Goal: Task Accomplishment & Management: Manage account settings

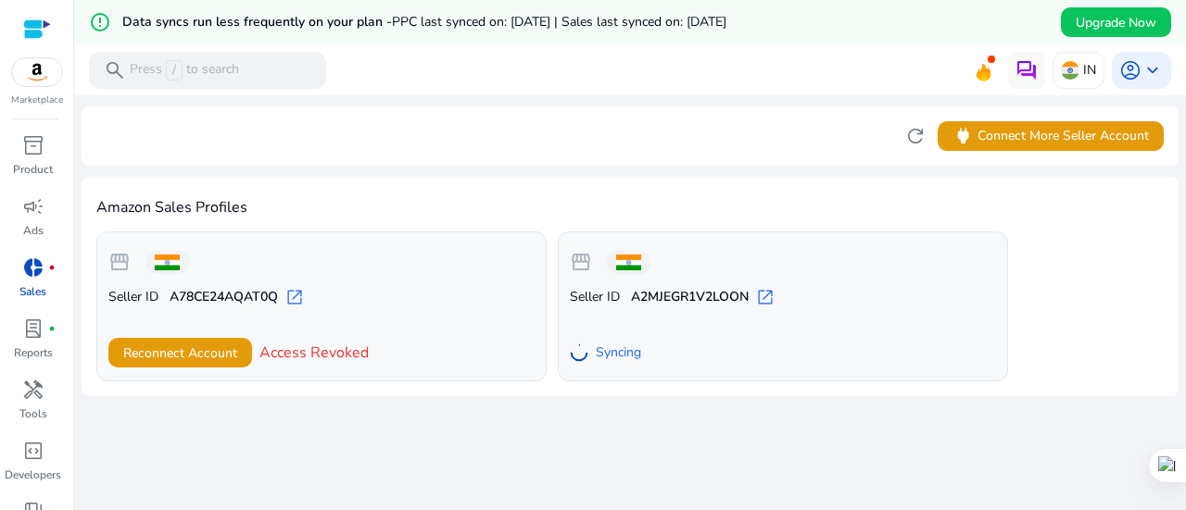
click at [524, 70] on mat-toolbar "search Press / to search IN account_circle keyboard_arrow_down" at bounding box center [630, 69] width 1112 height 51
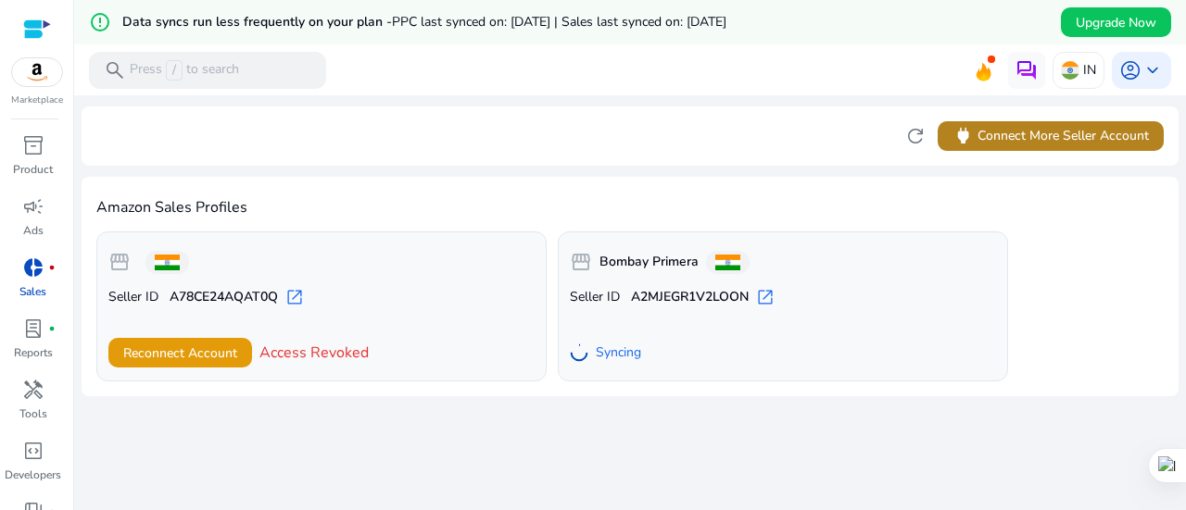
click at [1062, 135] on span "power Connect More Seller Account" at bounding box center [1050, 135] width 196 height 21
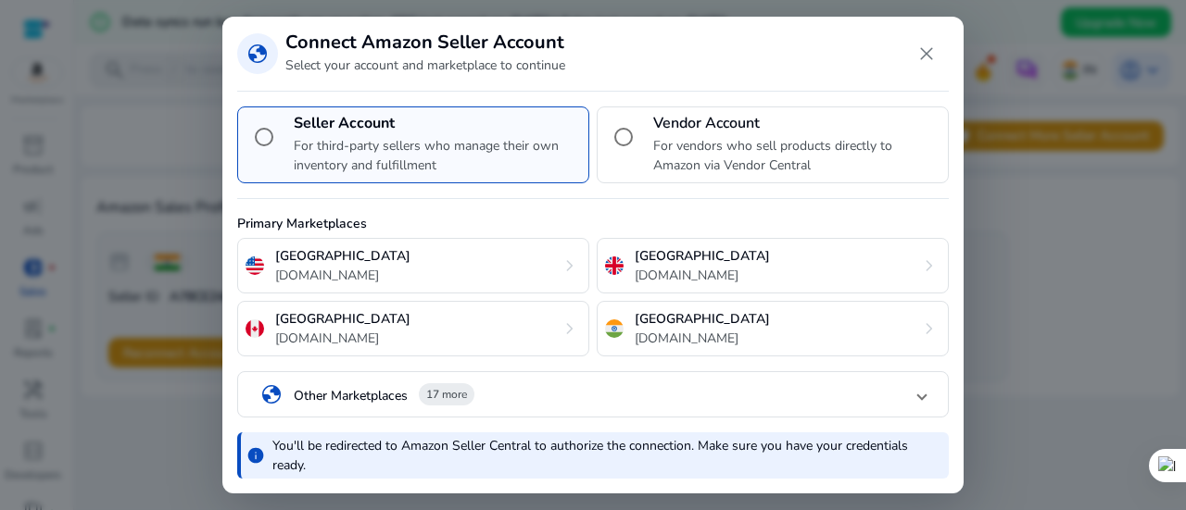
click at [410, 399] on div "globe Other Marketplaces 17 more" at bounding box center [367, 395] width 214 height 31
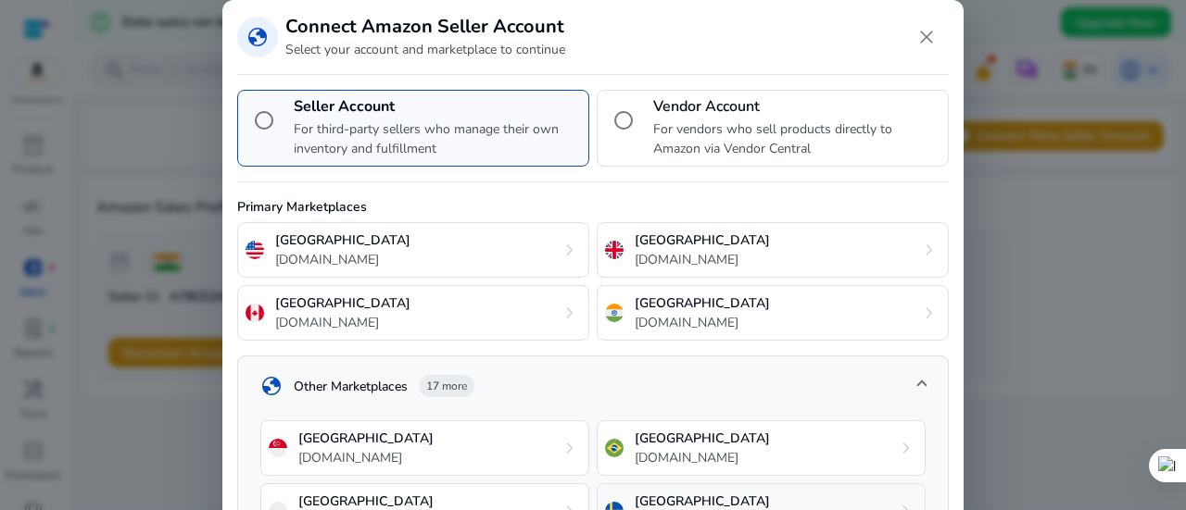
scroll to position [289, 0]
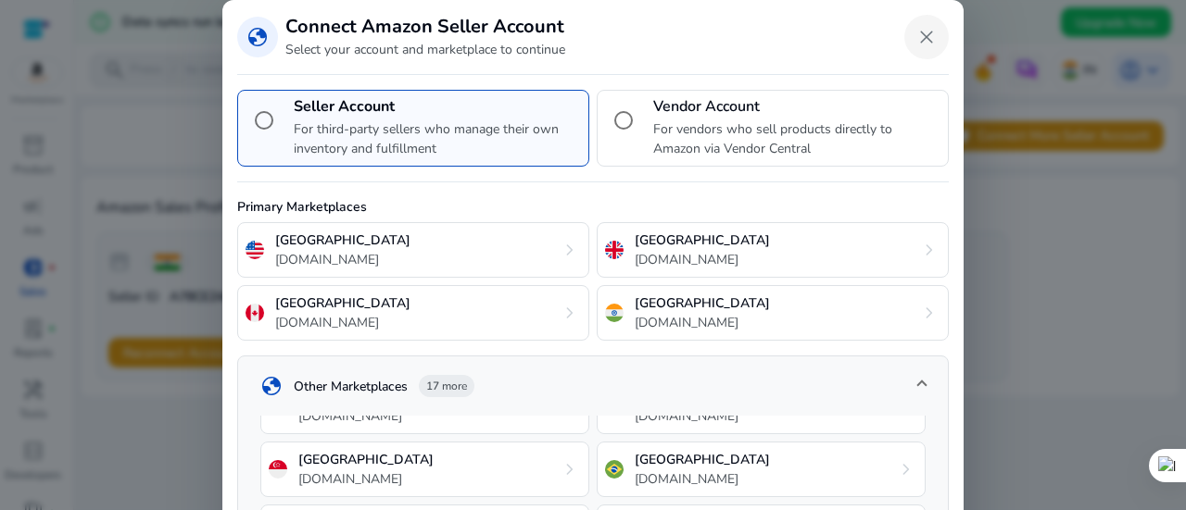
click at [924, 42] on span "Close dialog" at bounding box center [926, 37] width 44 height 44
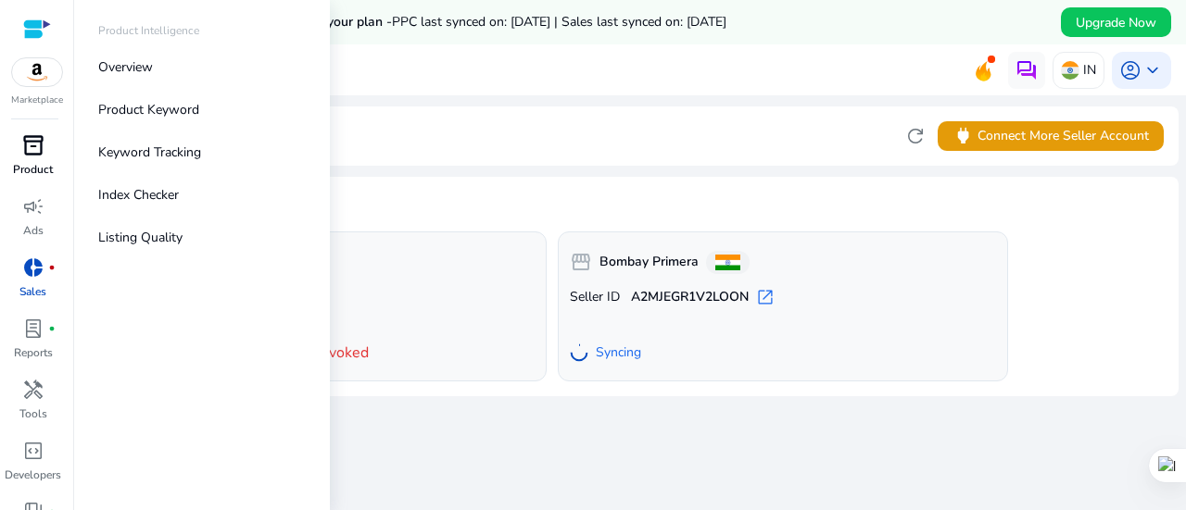
click at [38, 159] on div "inventory_2" at bounding box center [33, 146] width 52 height 30
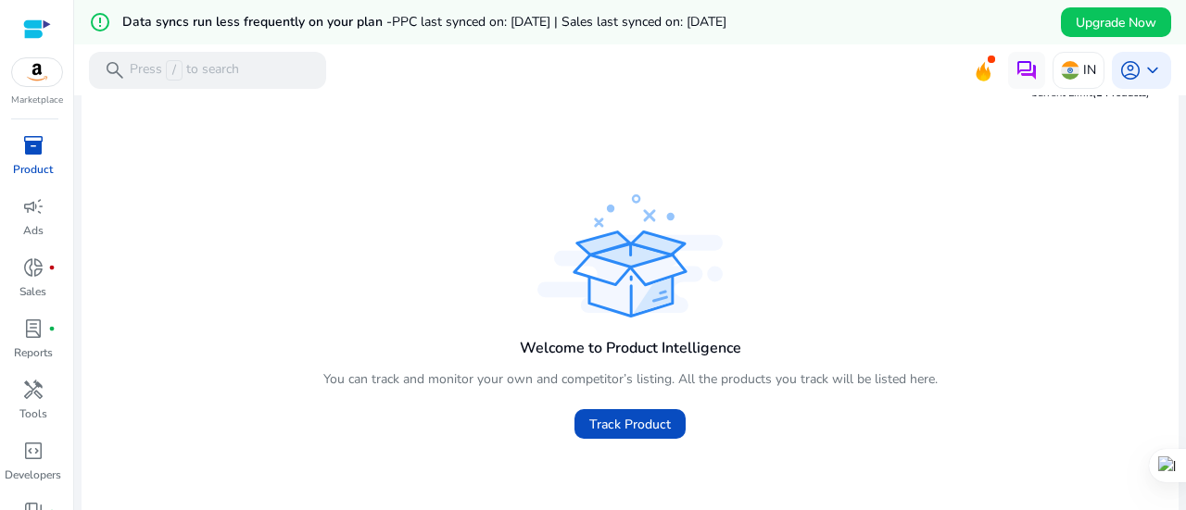
scroll to position [86, 0]
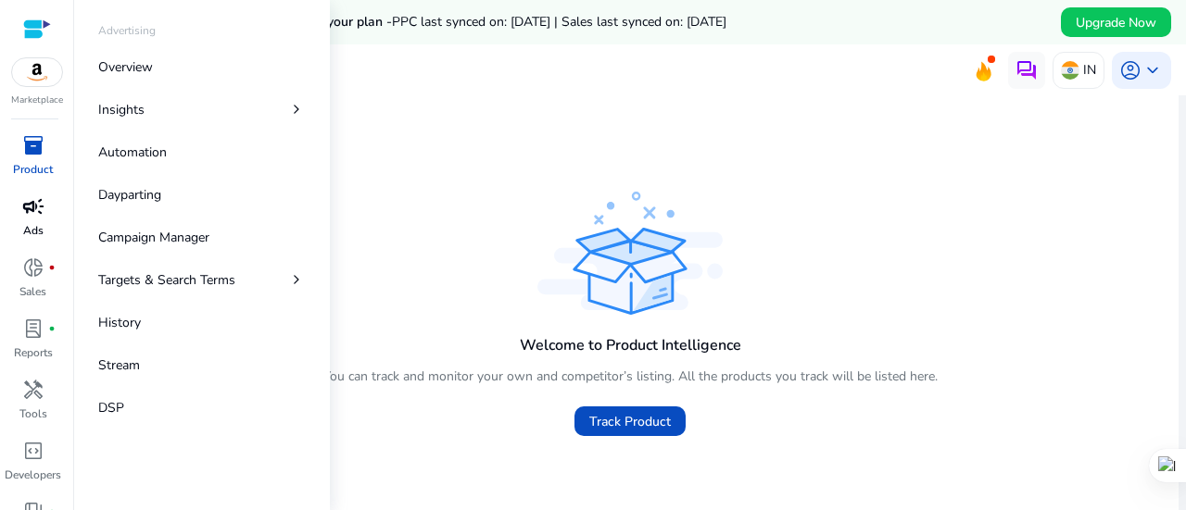
click at [24, 208] on span "campaign" at bounding box center [33, 206] width 22 height 22
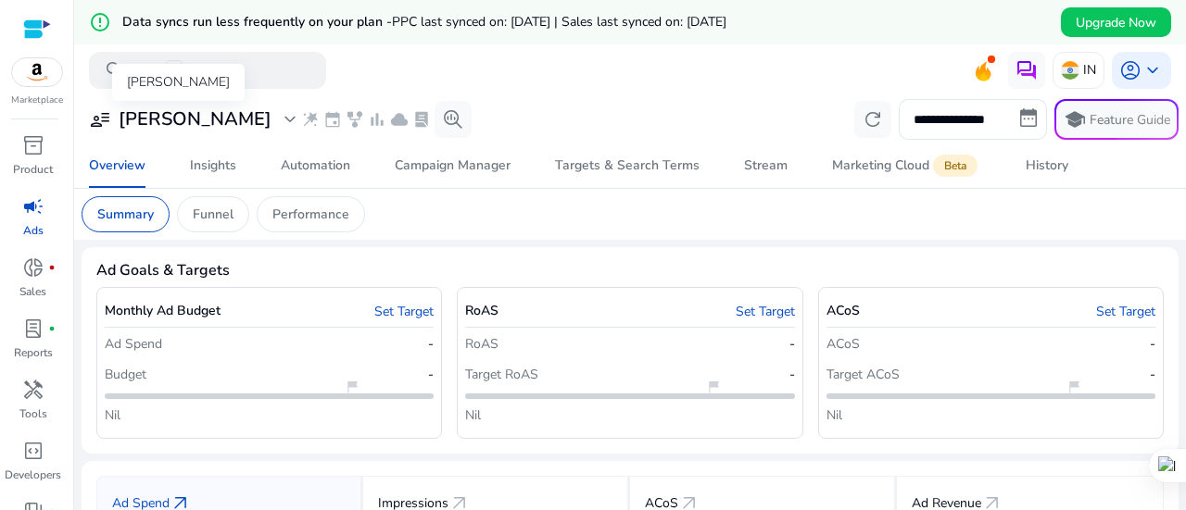
click at [201, 121] on div "user_attributes Wellman expand_more" at bounding box center [195, 119] width 212 height 22
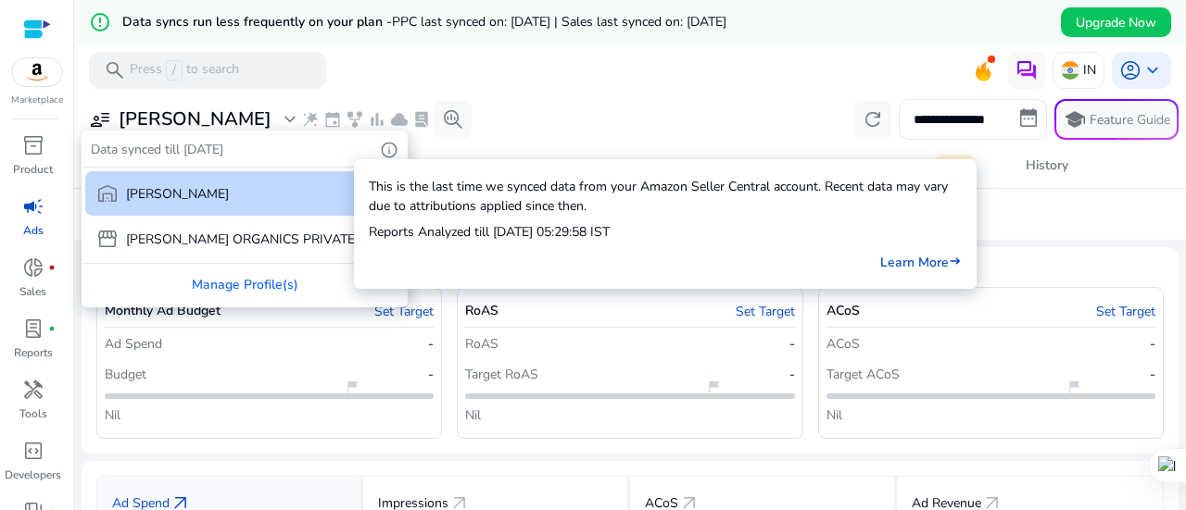
click at [380, 147] on span "info" at bounding box center [389, 150] width 19 height 19
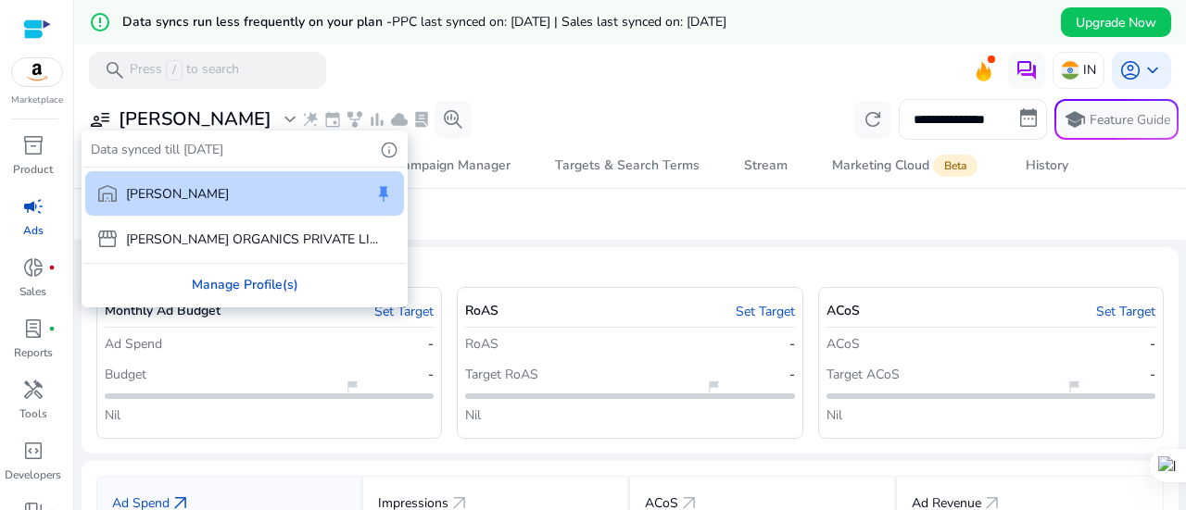
click at [230, 287] on div "Manage Profile(s)" at bounding box center [244, 285] width 322 height 42
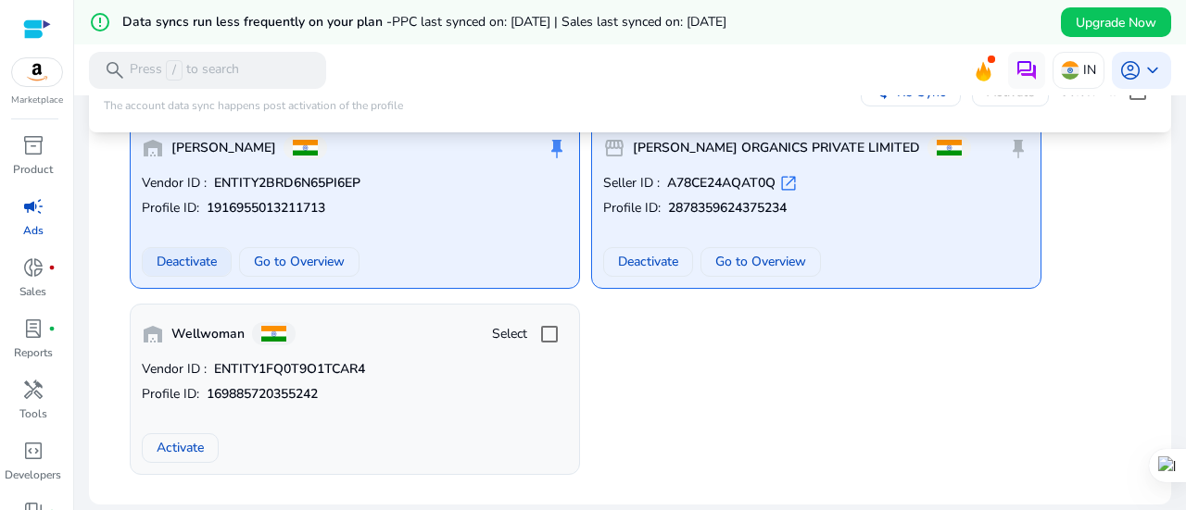
scroll to position [117, 0]
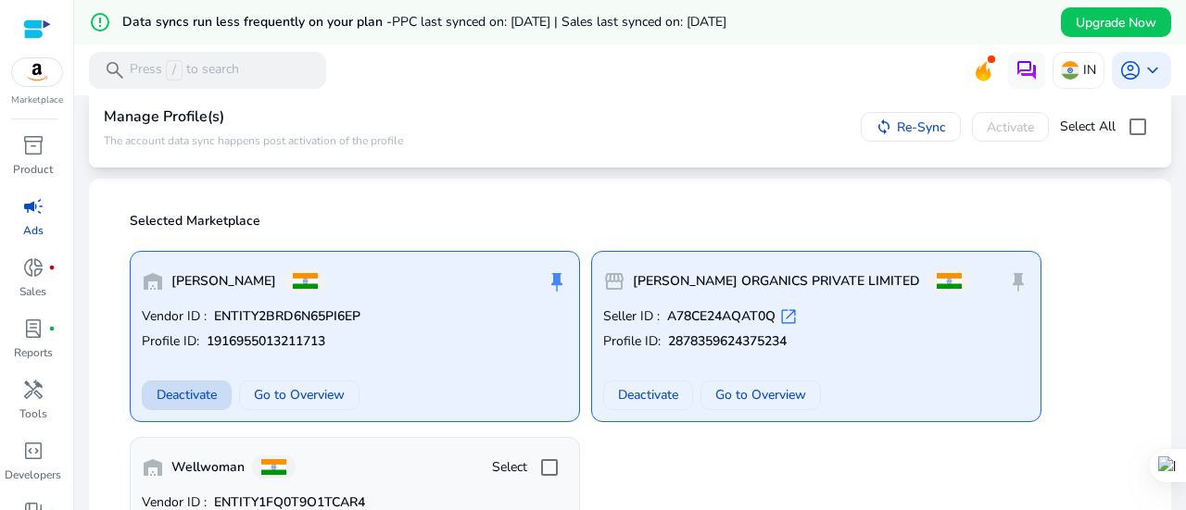
click at [186, 399] on span "Deactivate" at bounding box center [187, 394] width 60 height 19
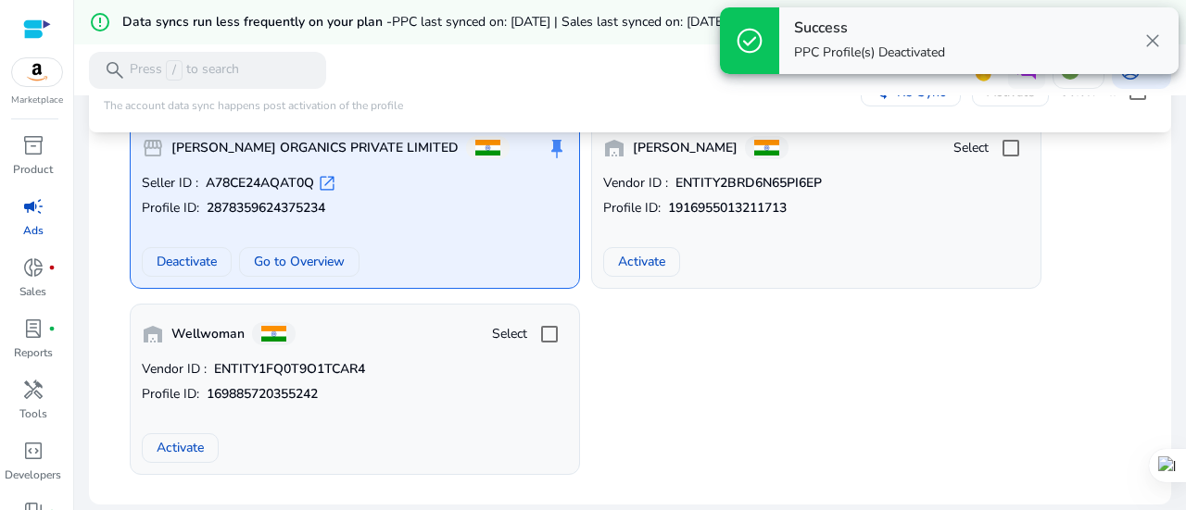
scroll to position [180, 0]
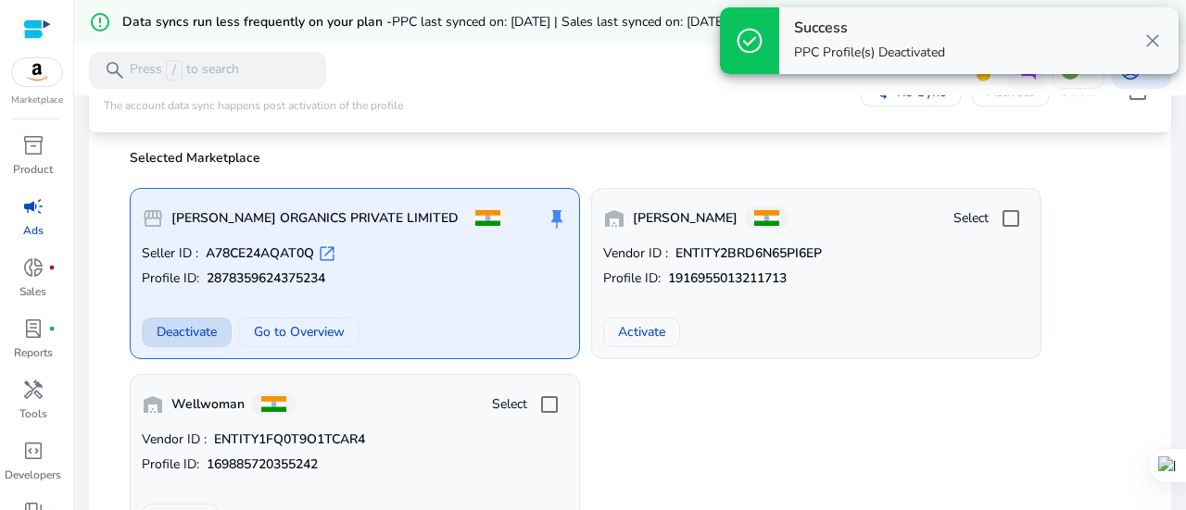
click at [174, 323] on span "Deactivate" at bounding box center [187, 331] width 60 height 19
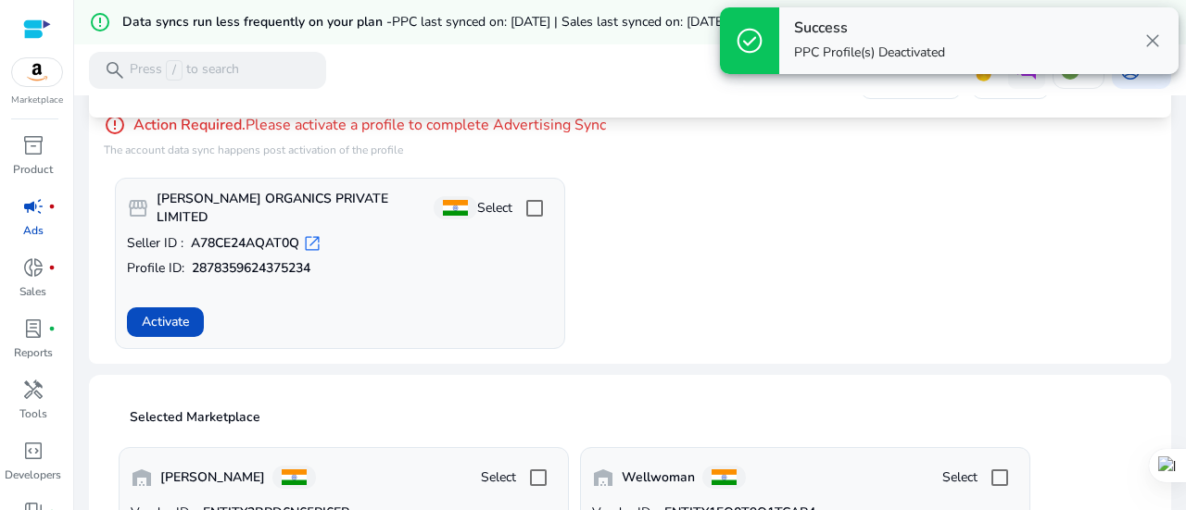
scroll to position [182, 0]
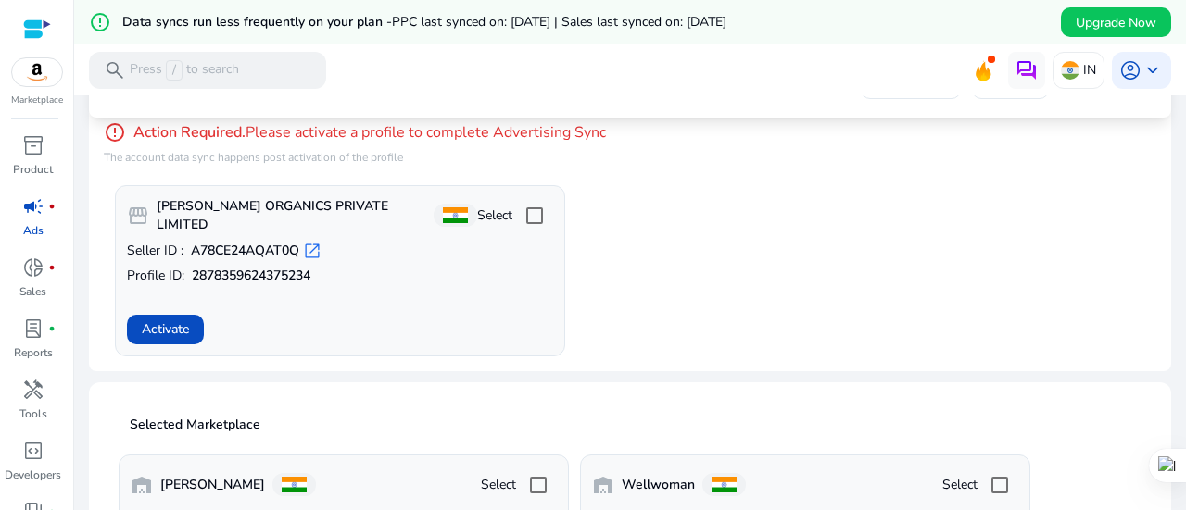
click at [704, 279] on app-activate-profile-box "storefront MEYER ORGANICS PRIVATE LIMITED Select Seller ID : A78CE24AQAT0Q open…" at bounding box center [635, 270] width 1041 height 171
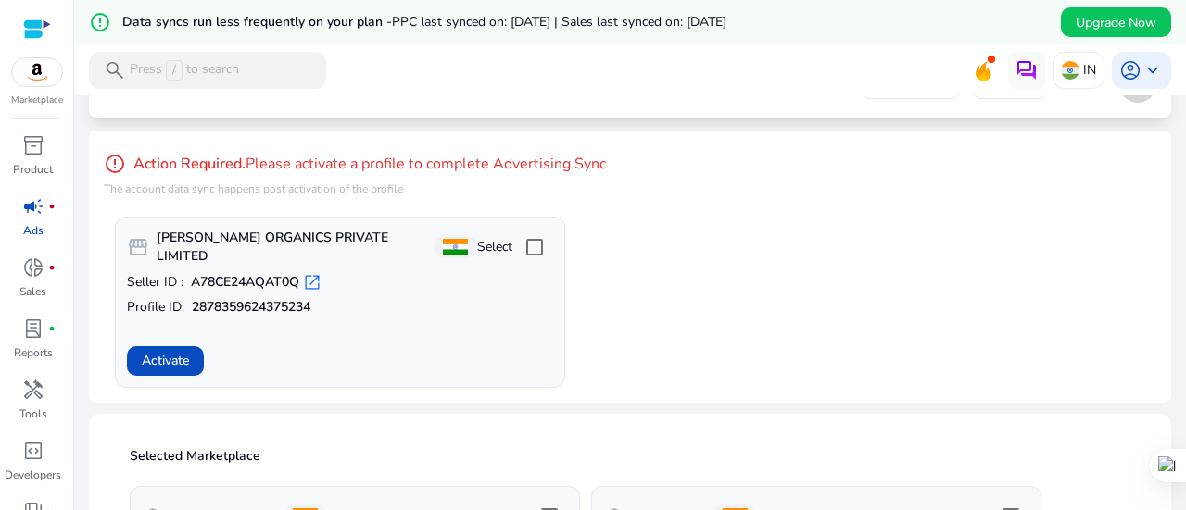
scroll to position [0, 0]
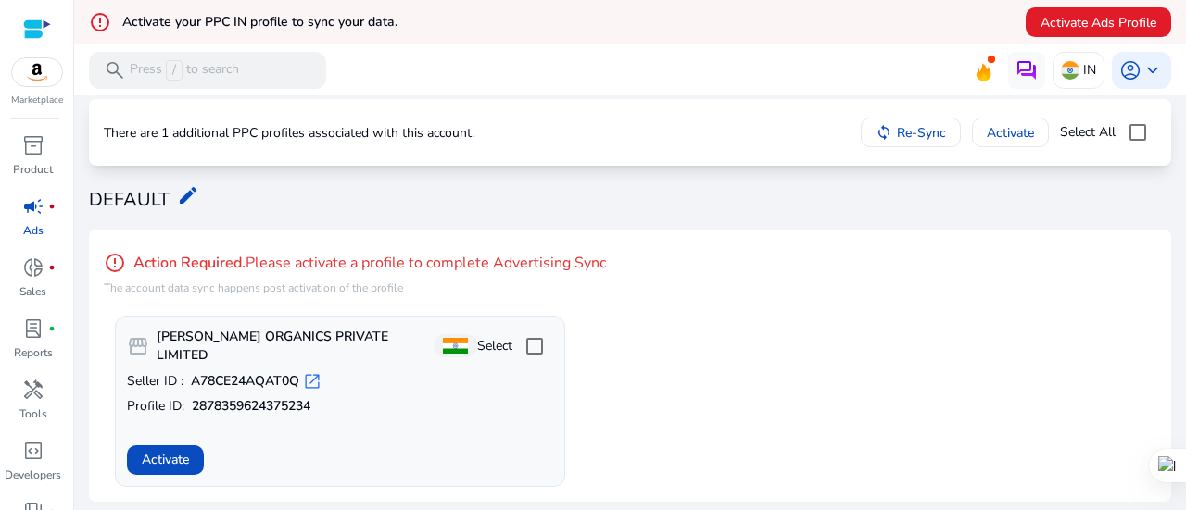
scroll to position [50, 0]
click at [189, 192] on mat-icon "edit" at bounding box center [188, 196] width 22 height 22
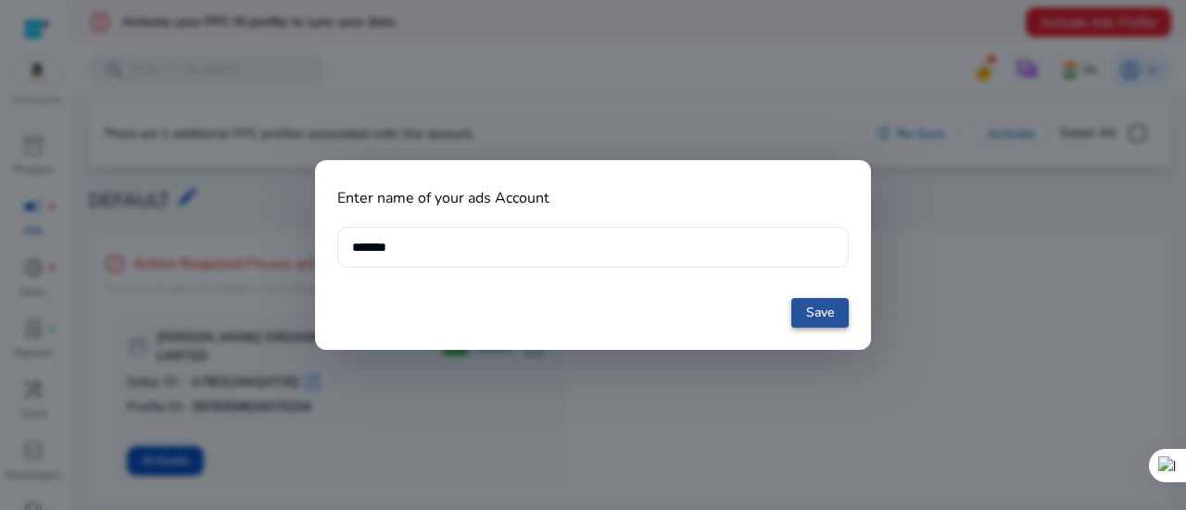
click at [828, 317] on span "Save" at bounding box center [820, 312] width 28 height 19
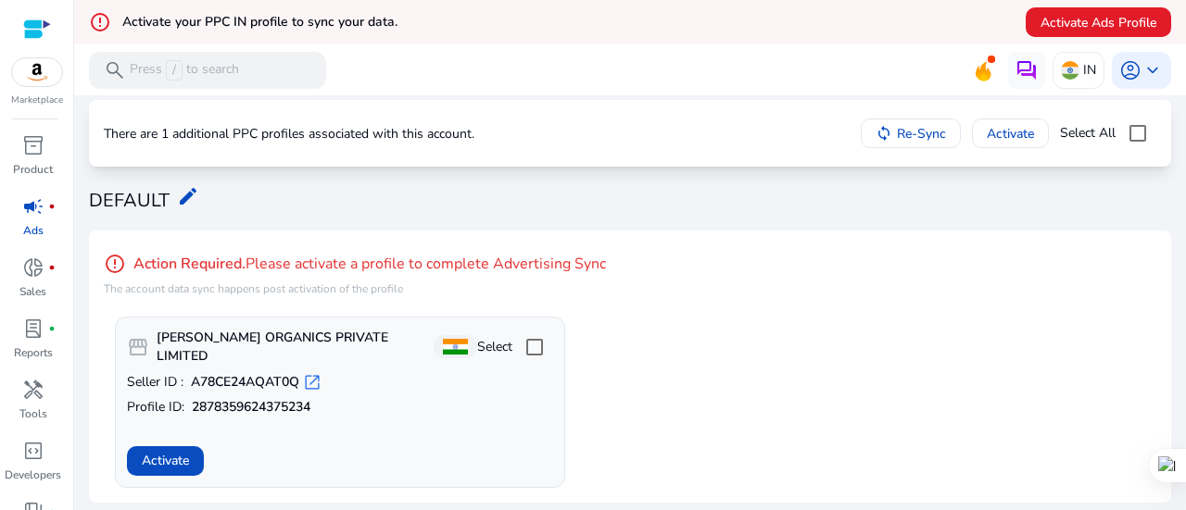
click at [930, 271] on div "error_outline Action Required. Please activate a profile to complete Advertisin…" at bounding box center [630, 273] width 1052 height 57
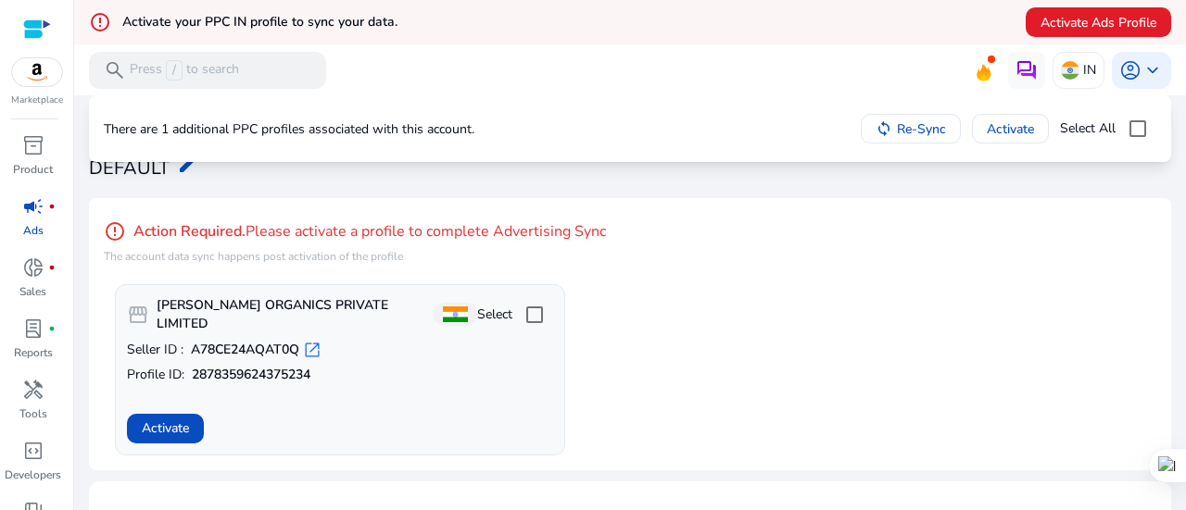
scroll to position [82, 0]
click at [1083, 31] on span "Activate Ads Profile" at bounding box center [1098, 22] width 116 height 19
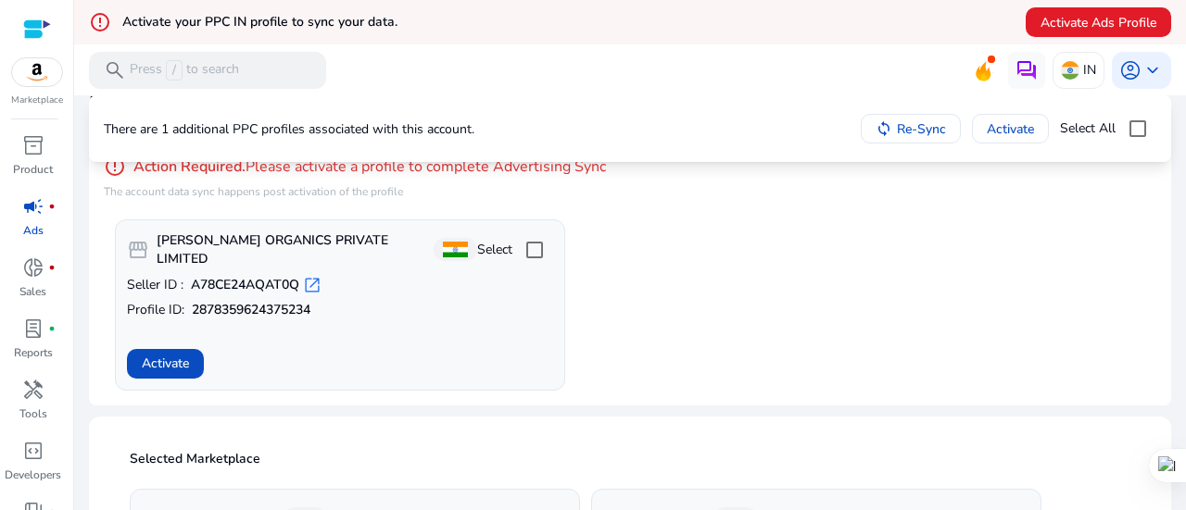
scroll to position [145, 0]
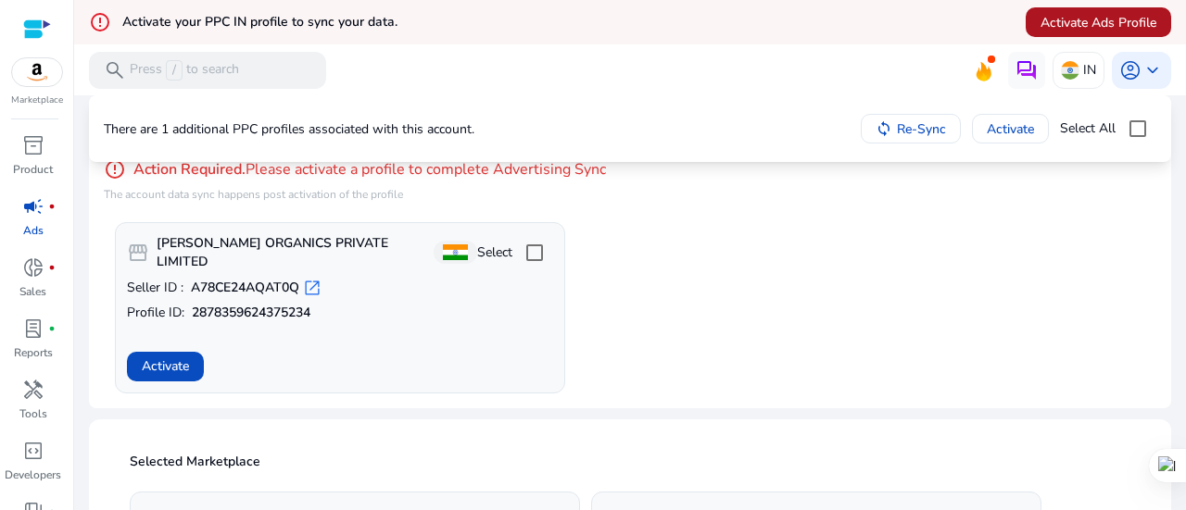
click at [1107, 22] on span "Activate Ads Profile" at bounding box center [1098, 22] width 116 height 19
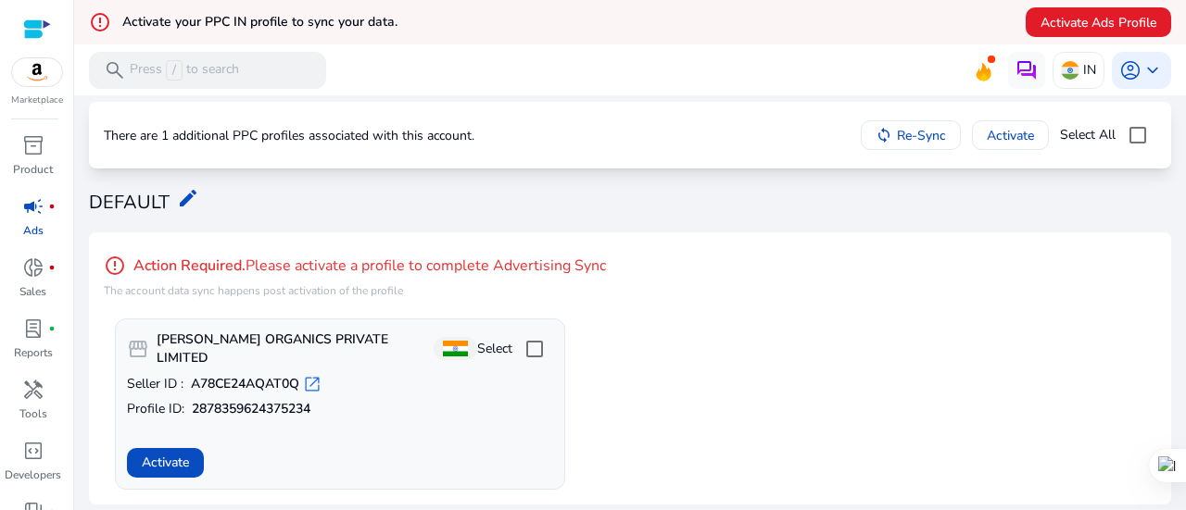
scroll to position [0, 0]
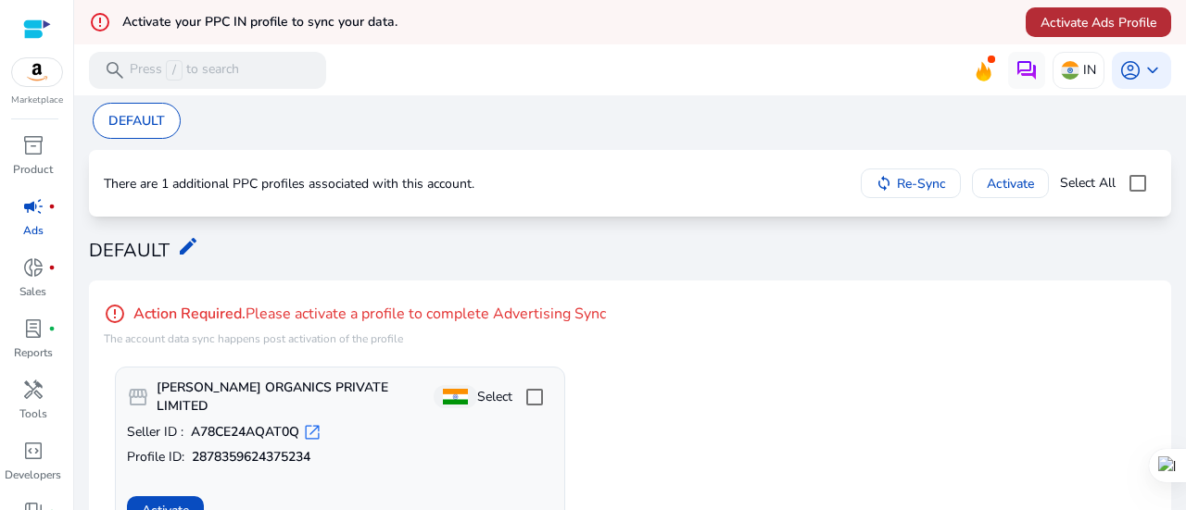
click at [1067, 17] on span "Activate Ads Profile" at bounding box center [1098, 22] width 116 height 19
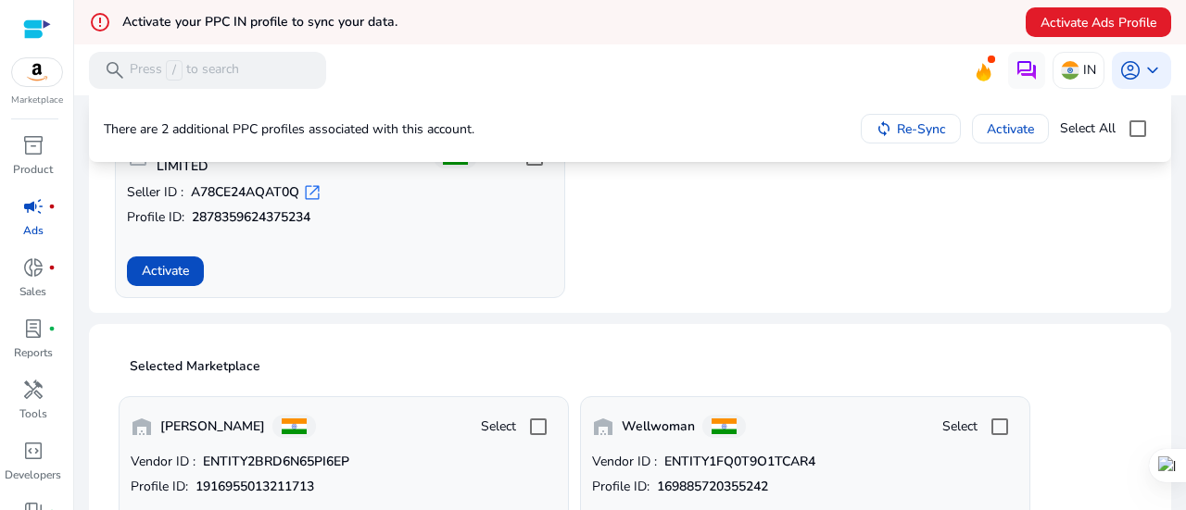
scroll to position [333, 0]
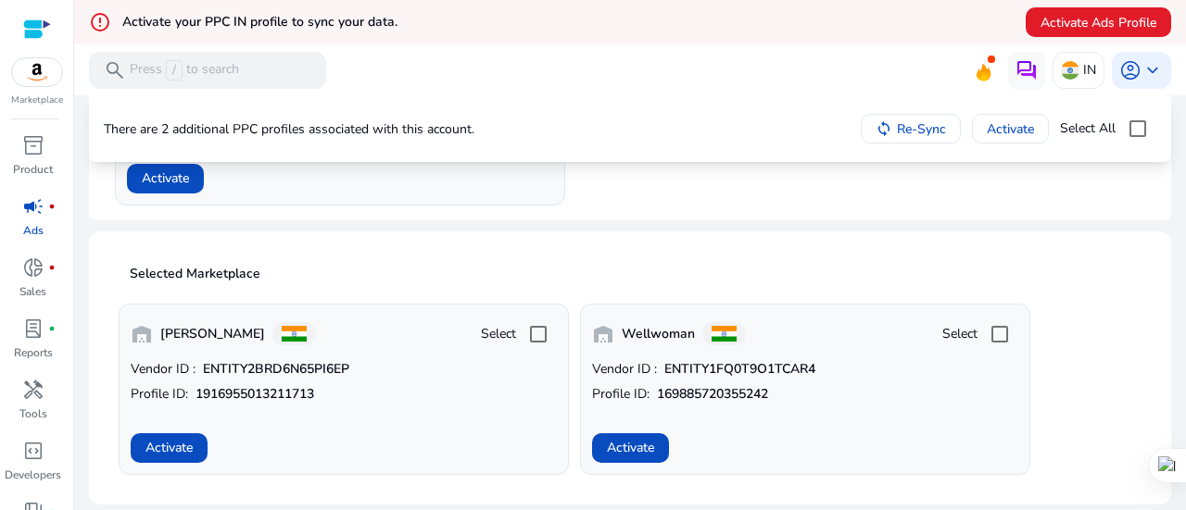
drag, startPoint x: 525, startPoint y: 355, endPoint x: 471, endPoint y: 257, distance: 112.4
click at [471, 257] on div "Selected Marketplace warehouse [PERSON_NAME] Select Vendor ID : ENTITY2BRD6N65P…" at bounding box center [630, 368] width 1052 height 244
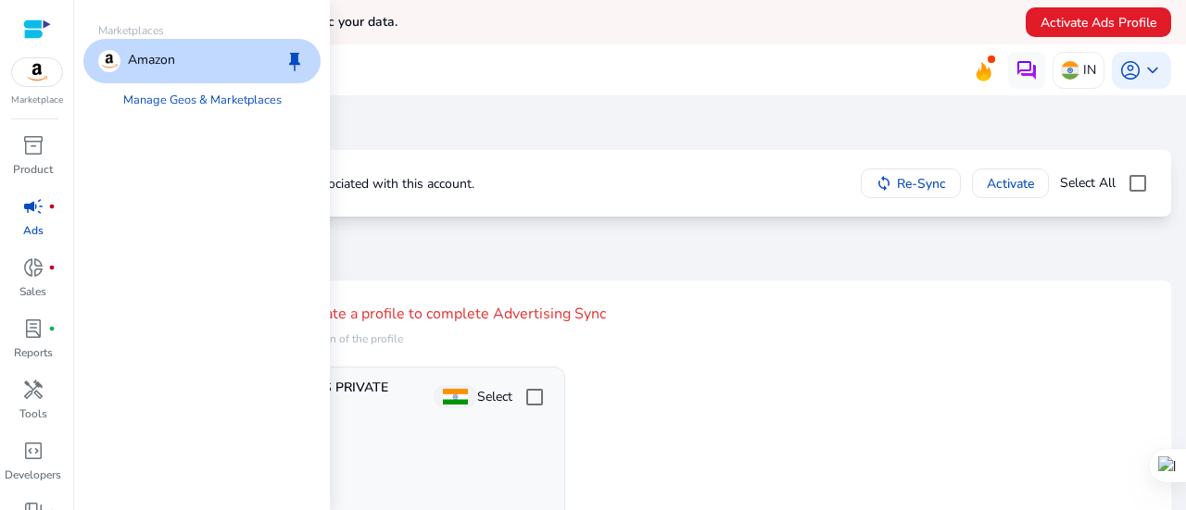
scroll to position [0, 0]
click at [179, 55] on div "Amazon keep" at bounding box center [201, 61] width 237 height 44
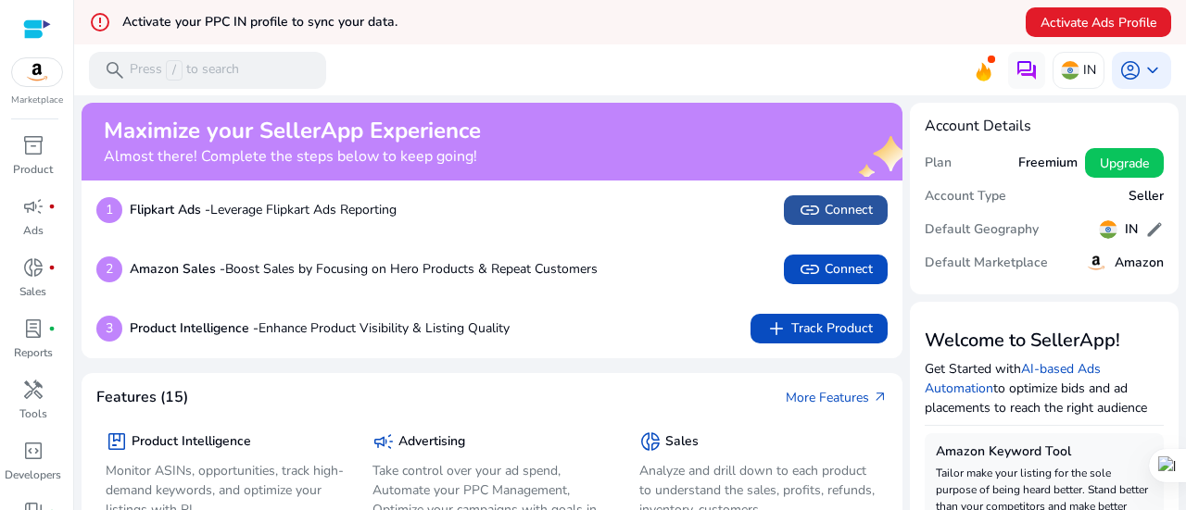
click at [860, 207] on span "link Connect" at bounding box center [835, 210] width 74 height 22
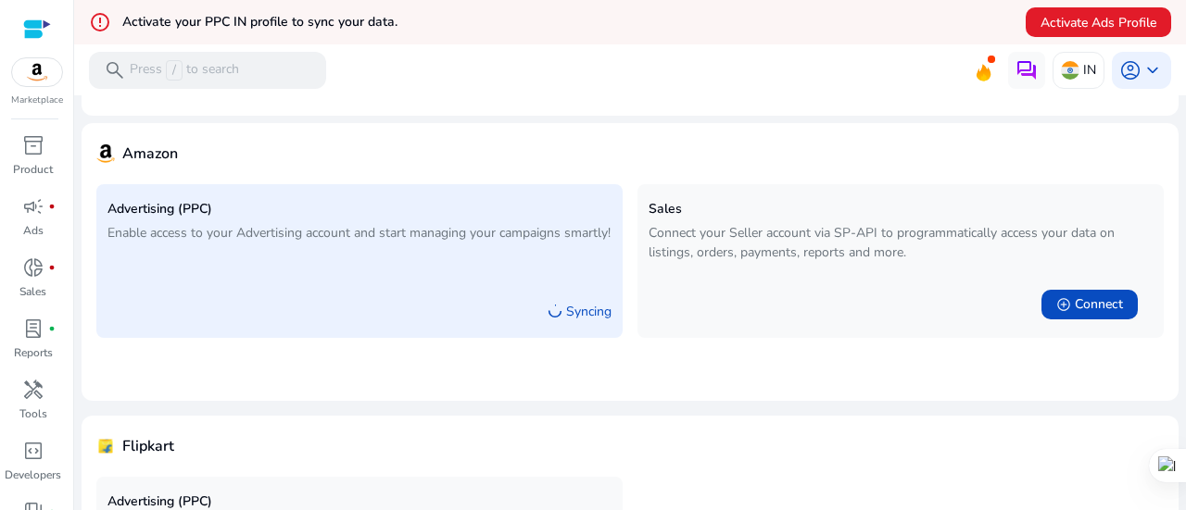
scroll to position [282, 0]
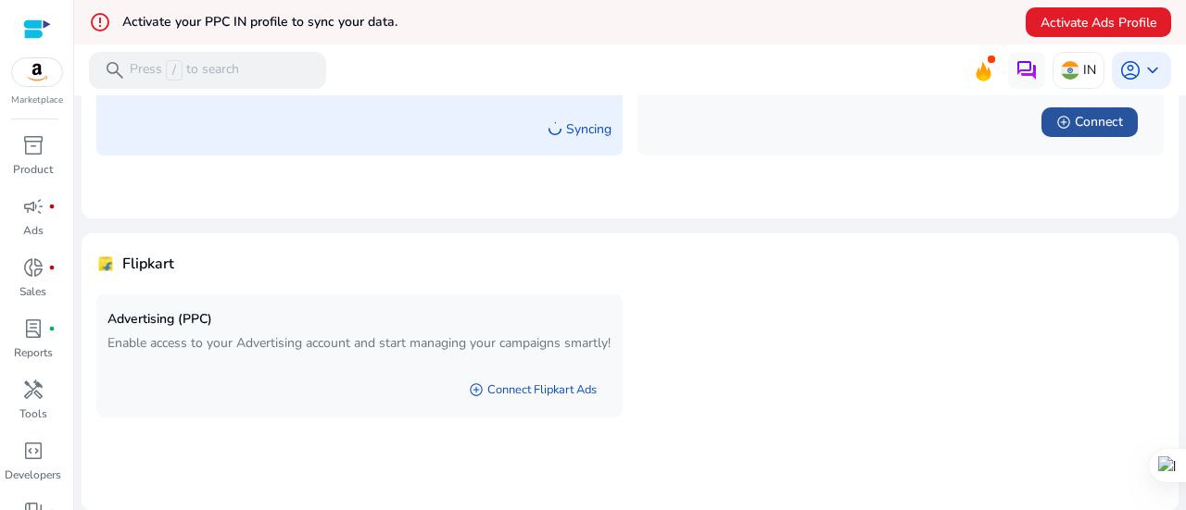
click at [1063, 131] on div "add_circle Connect" at bounding box center [1089, 122] width 67 height 19
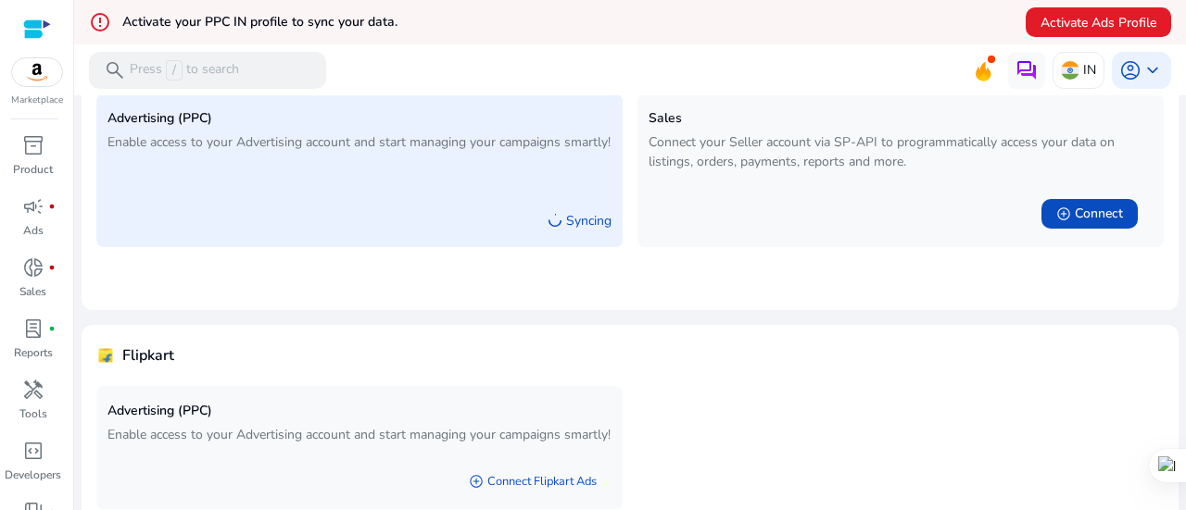
scroll to position [282, 0]
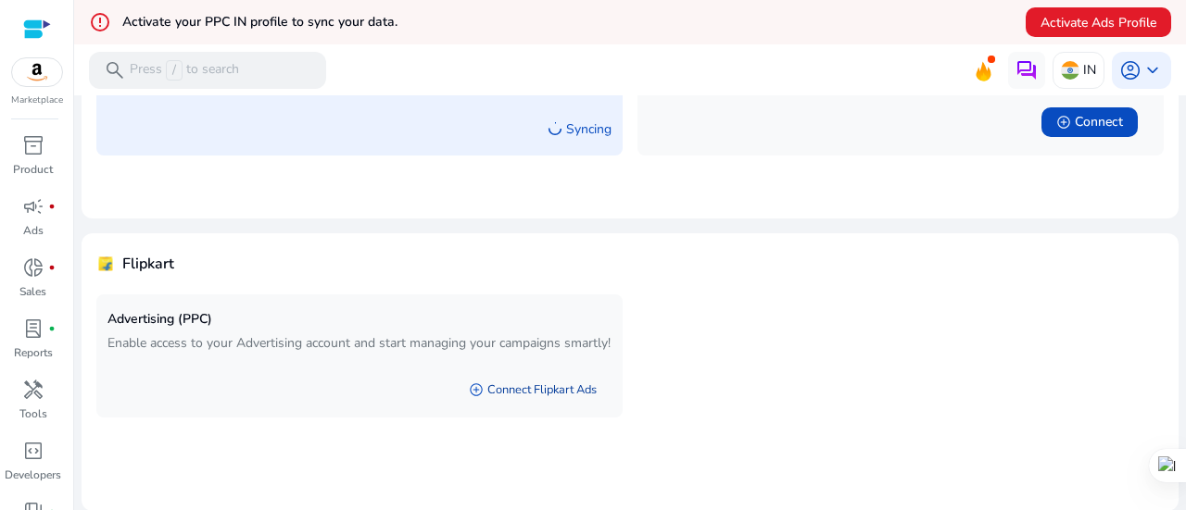
click at [524, 407] on link "add_circle Connect Flipkart Ads" at bounding box center [532, 389] width 157 height 33
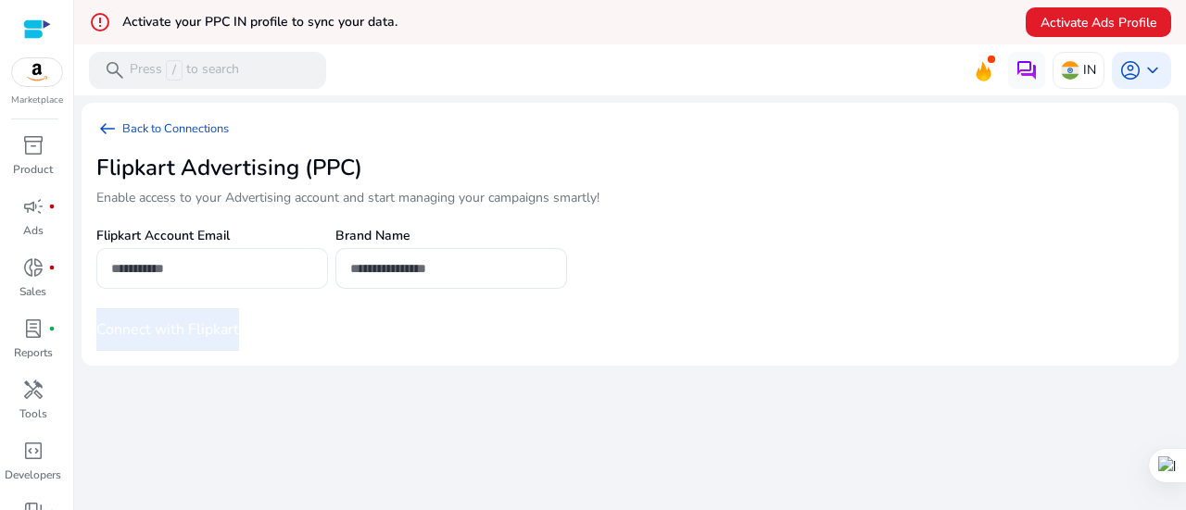
click at [161, 255] on div at bounding box center [212, 268] width 202 height 41
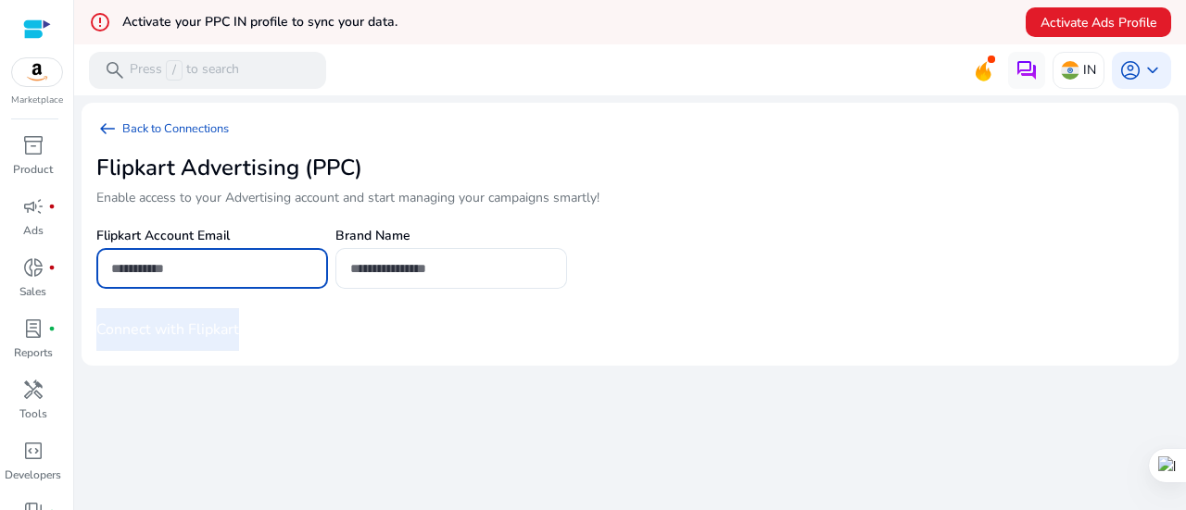
click at [165, 268] on input "email" at bounding box center [212, 268] width 202 height 20
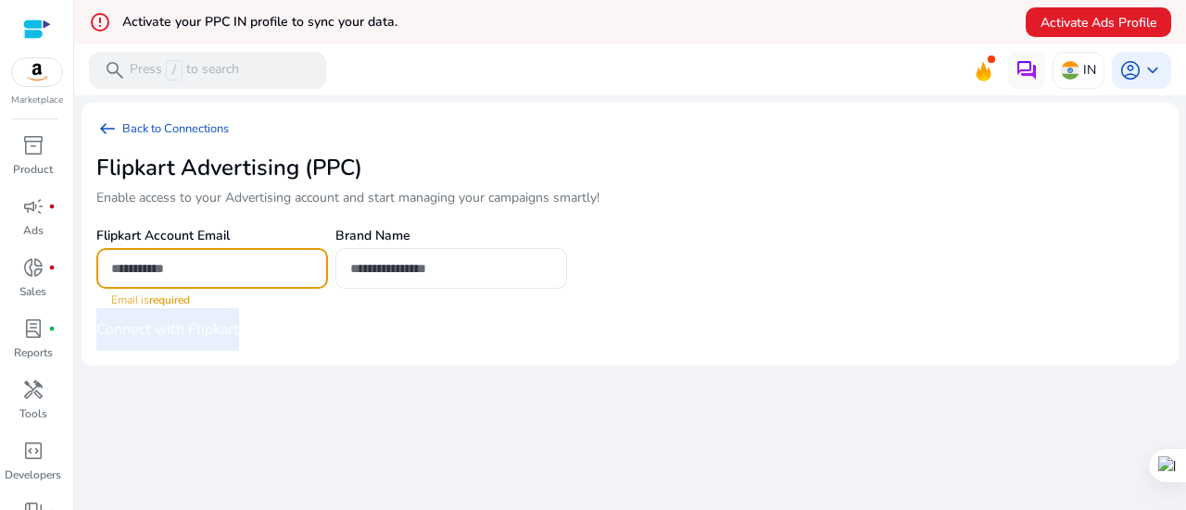
paste input "**********"
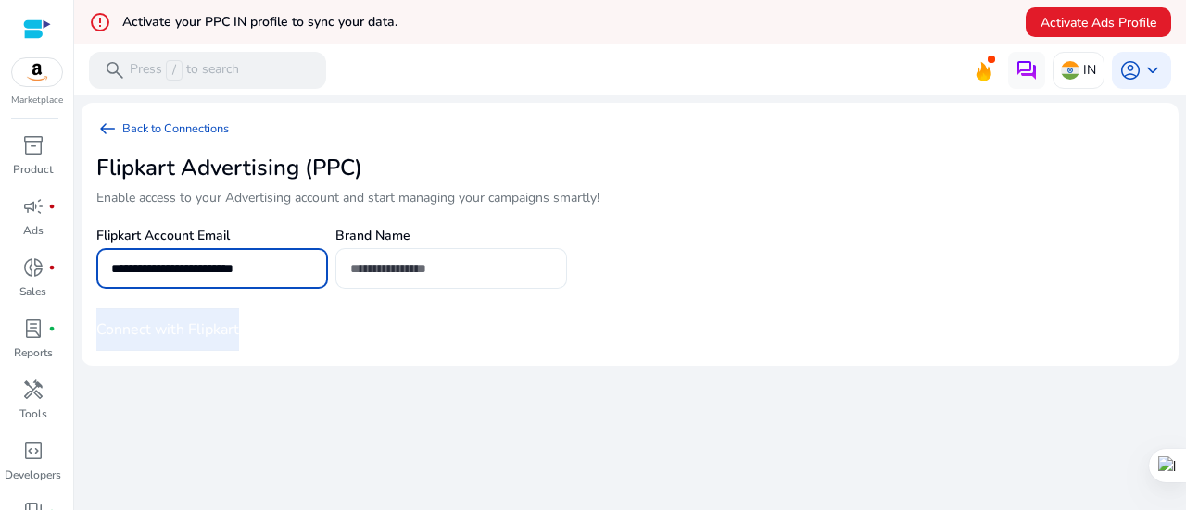
type input "**********"
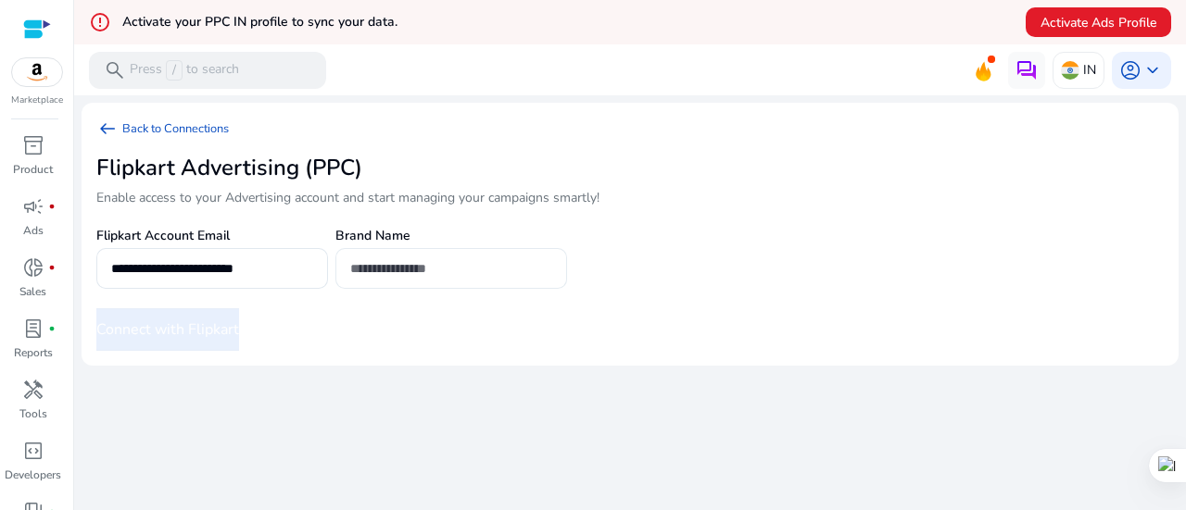
click at [383, 251] on div at bounding box center [451, 268] width 202 height 41
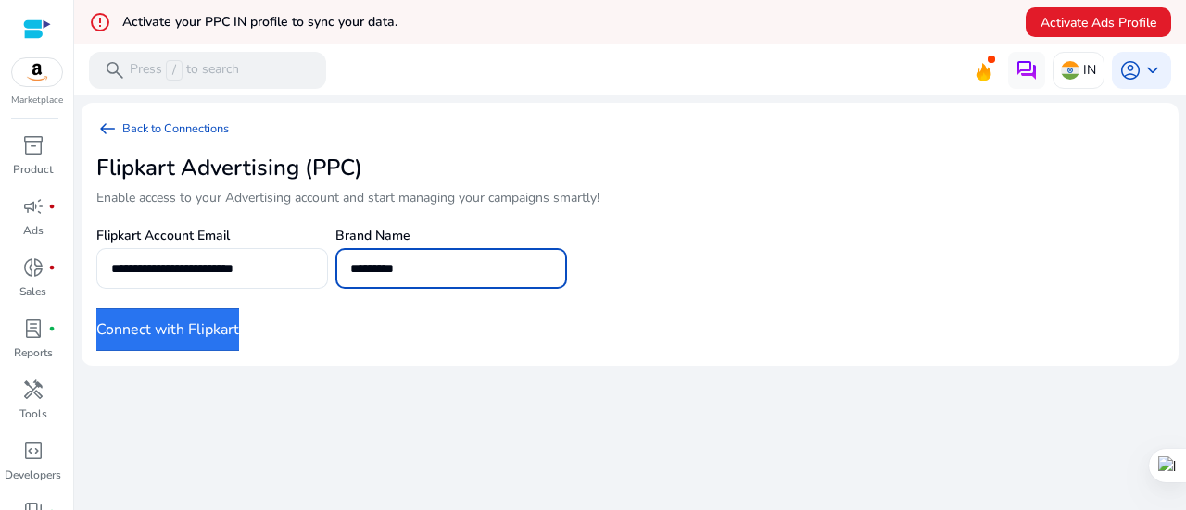
type input "*********"
click at [178, 336] on button "Connect with Flipkart" at bounding box center [167, 329] width 143 height 43
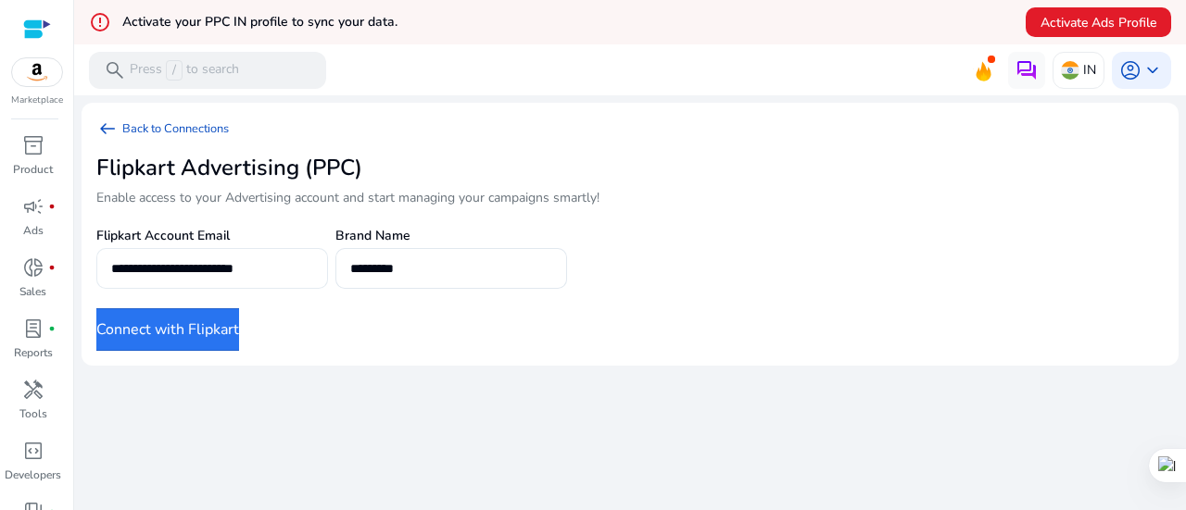
click at [257, 255] on div "**********" at bounding box center [212, 268] width 202 height 41
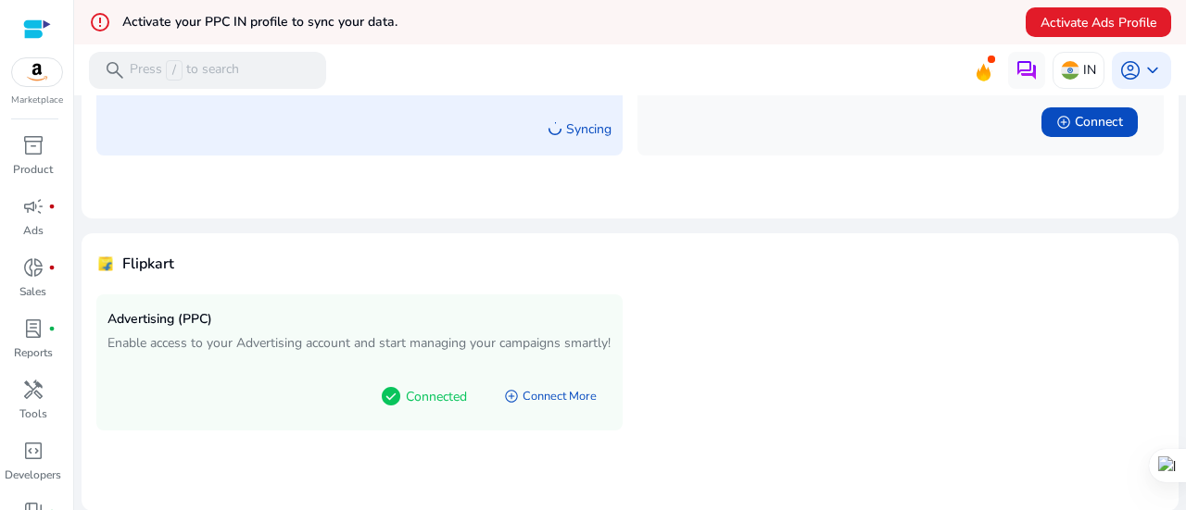
scroll to position [282, 0]
click at [549, 413] on link "add_circle Connect More" at bounding box center [550, 396] width 122 height 33
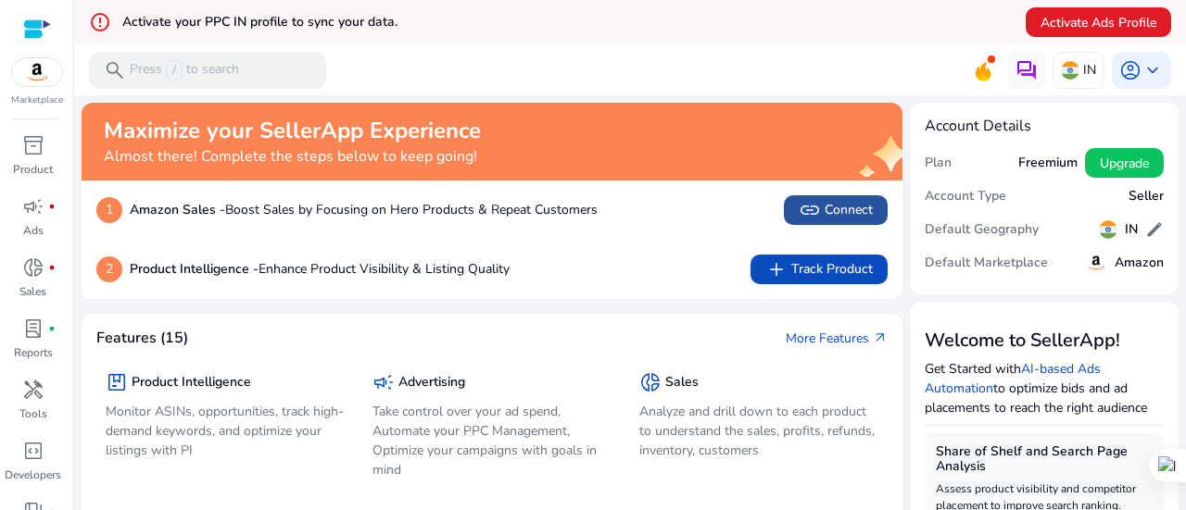
click at [836, 204] on span "link Connect" at bounding box center [835, 210] width 74 height 22
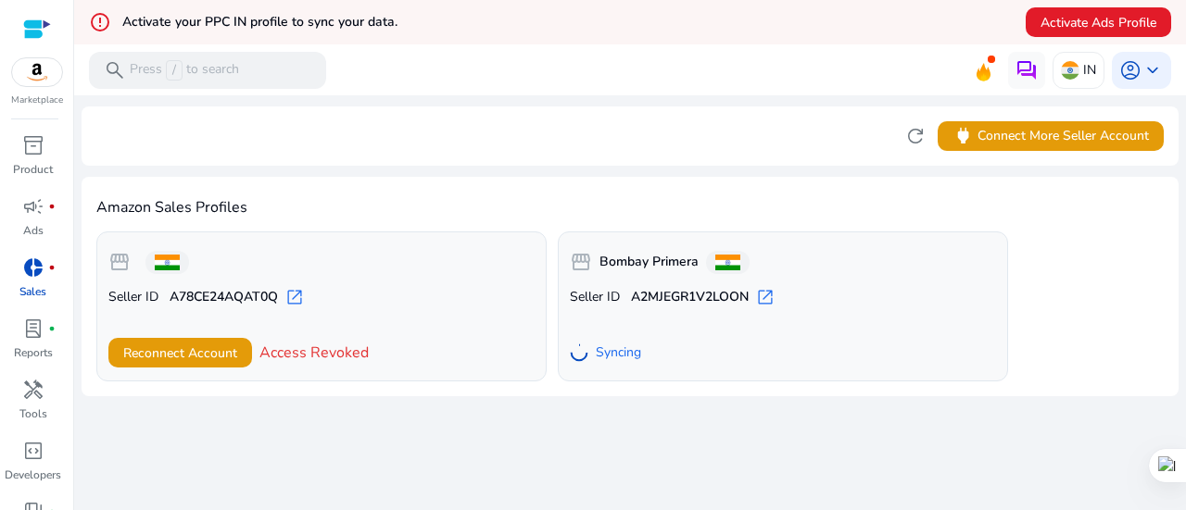
click at [1074, 262] on div "storefront Seller ID A78CE24AQAT0Q open_in_new Reconnect Account Access Revoked…" at bounding box center [629, 307] width 1067 height 150
click at [585, 144] on div "refresh power Connect More Seller Account" at bounding box center [630, 136] width 1097 height 59
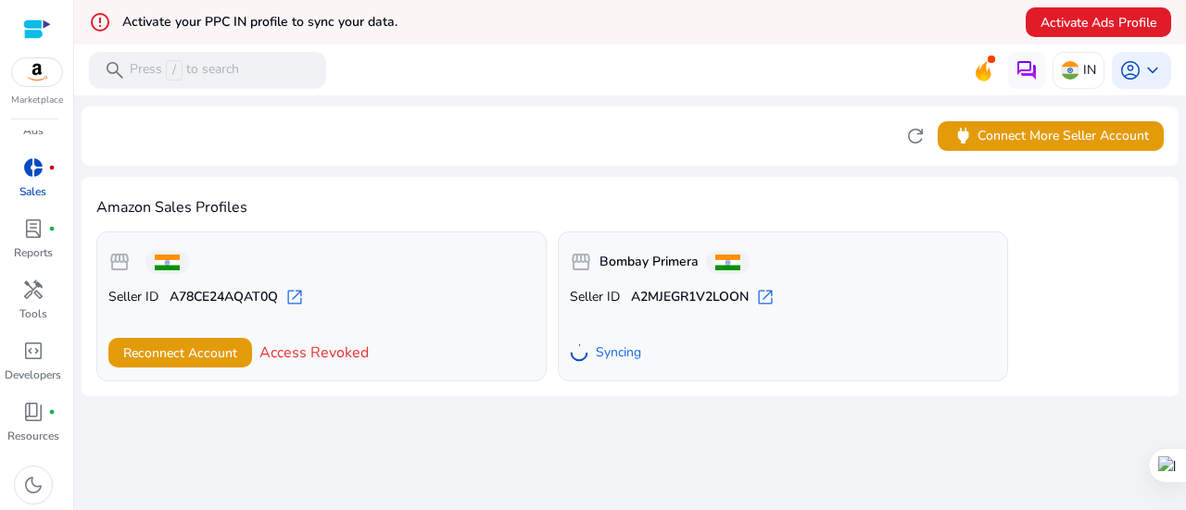
click at [402, 73] on mat-toolbar "search Press / to search IN account_circle keyboard_arrow_down" at bounding box center [630, 69] width 1112 height 51
click at [676, 79] on mat-toolbar "search Press / to search IN account_circle keyboard_arrow_down" at bounding box center [630, 69] width 1112 height 51
click at [1141, 69] on span "keyboard_arrow_down" at bounding box center [1152, 70] width 22 height 22
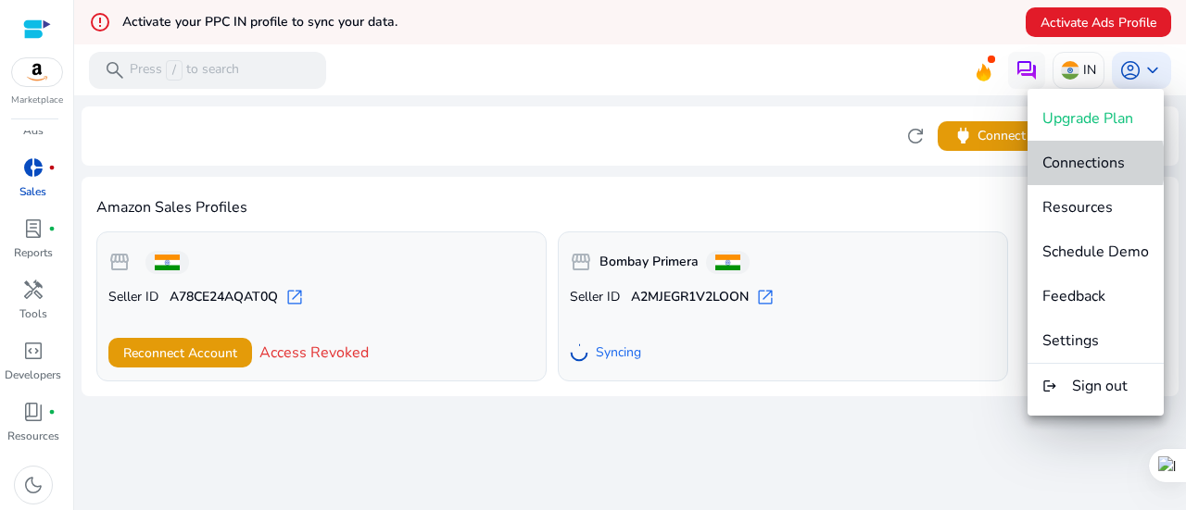
click at [1091, 163] on span "Connections" at bounding box center [1083, 163] width 82 height 20
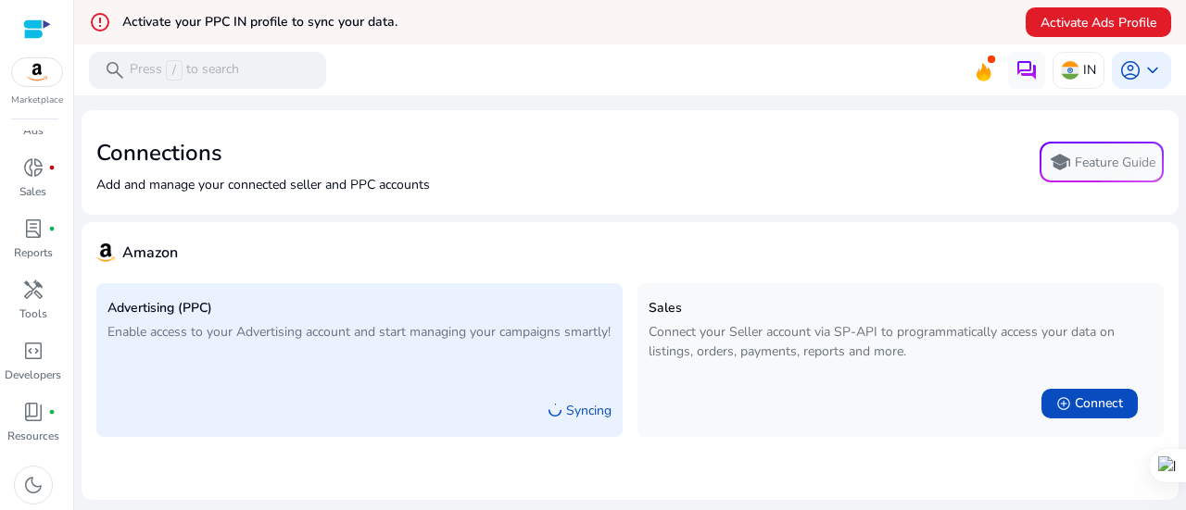
click at [536, 121] on mat-card "Connections Add and manage your connected seller and PPC accounts school Featur…" at bounding box center [630, 162] width 1097 height 105
click at [1141, 69] on span "keyboard_arrow_down" at bounding box center [1152, 70] width 22 height 22
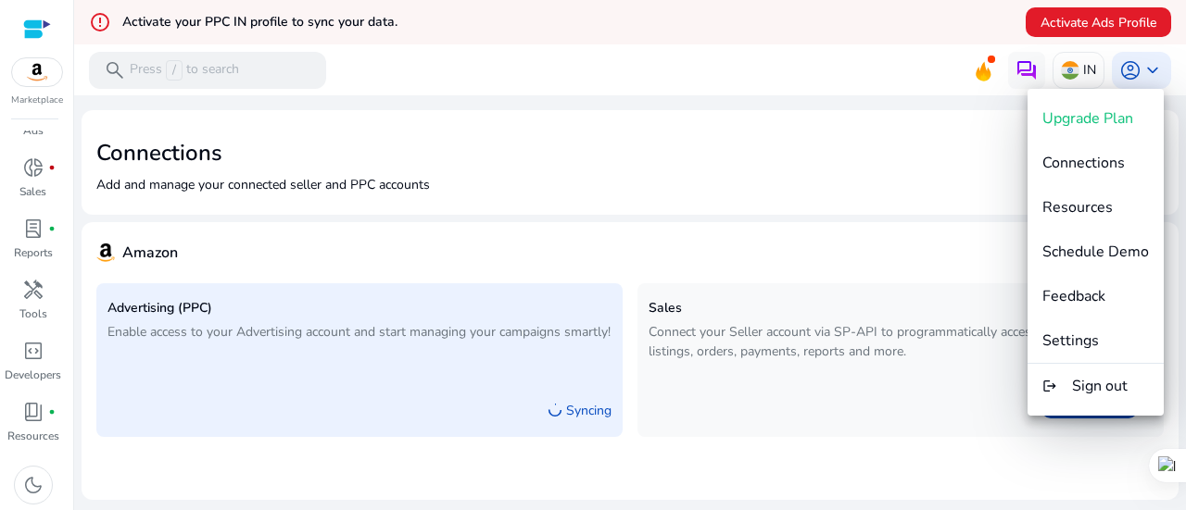
click at [339, 132] on div at bounding box center [593, 255] width 1186 height 510
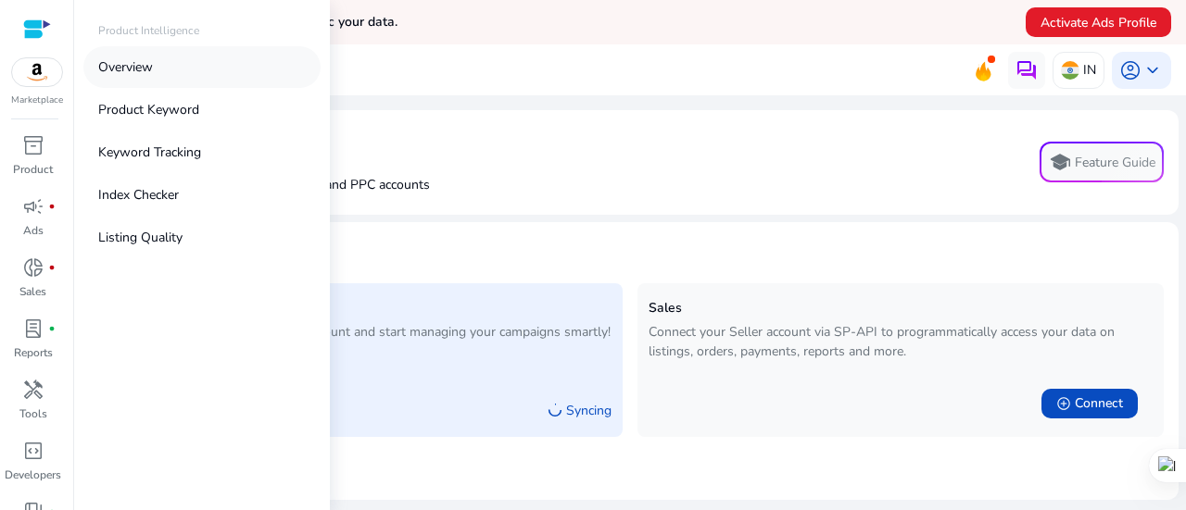
click at [143, 60] on p "Overview" at bounding box center [125, 66] width 55 height 19
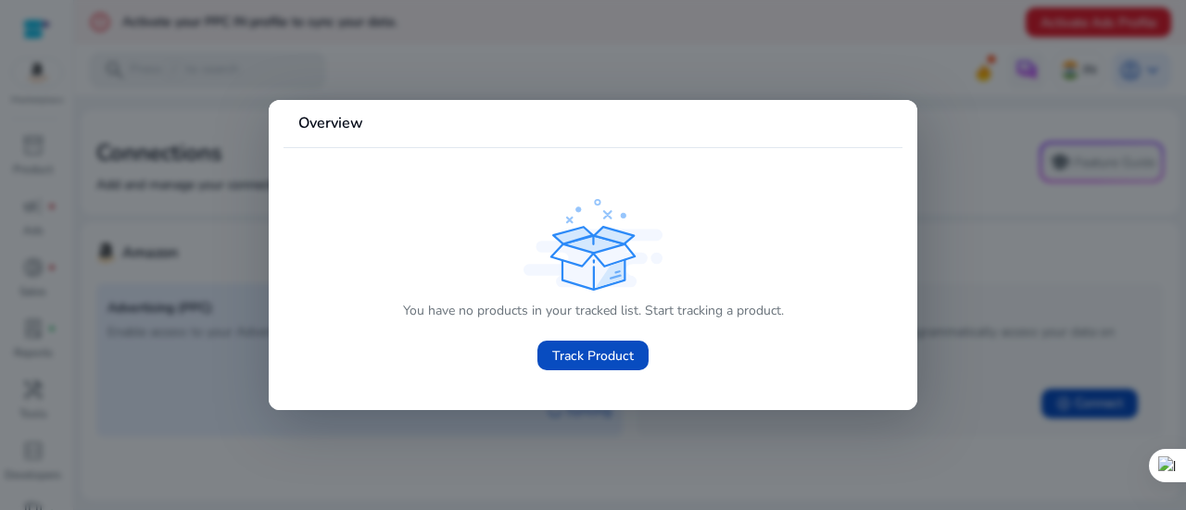
click at [449, 60] on div at bounding box center [593, 255] width 1186 height 510
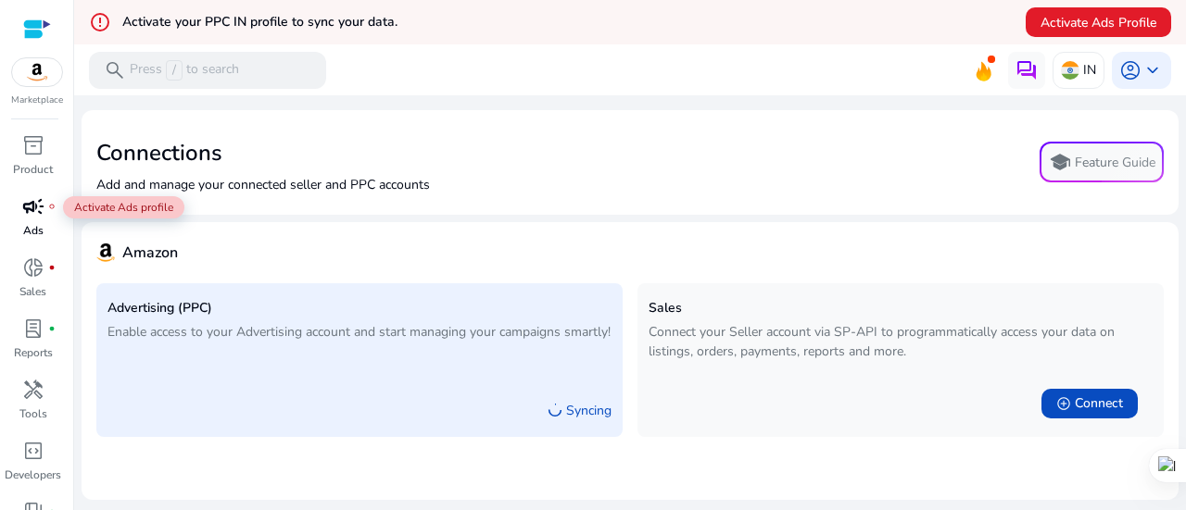
click at [32, 217] on span "campaign" at bounding box center [33, 206] width 22 height 22
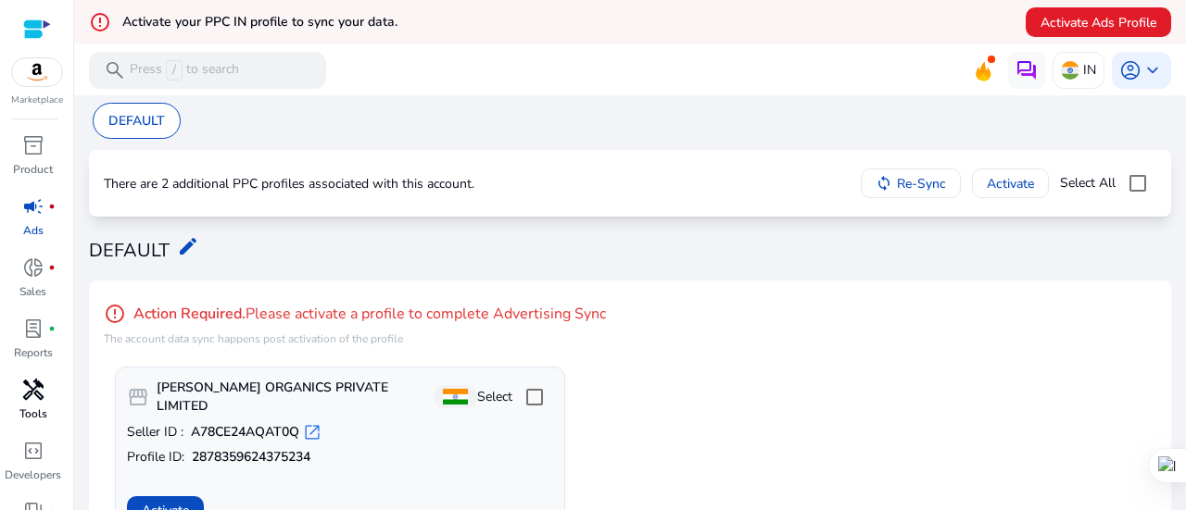
click at [41, 390] on span "handyman" at bounding box center [33, 390] width 22 height 22
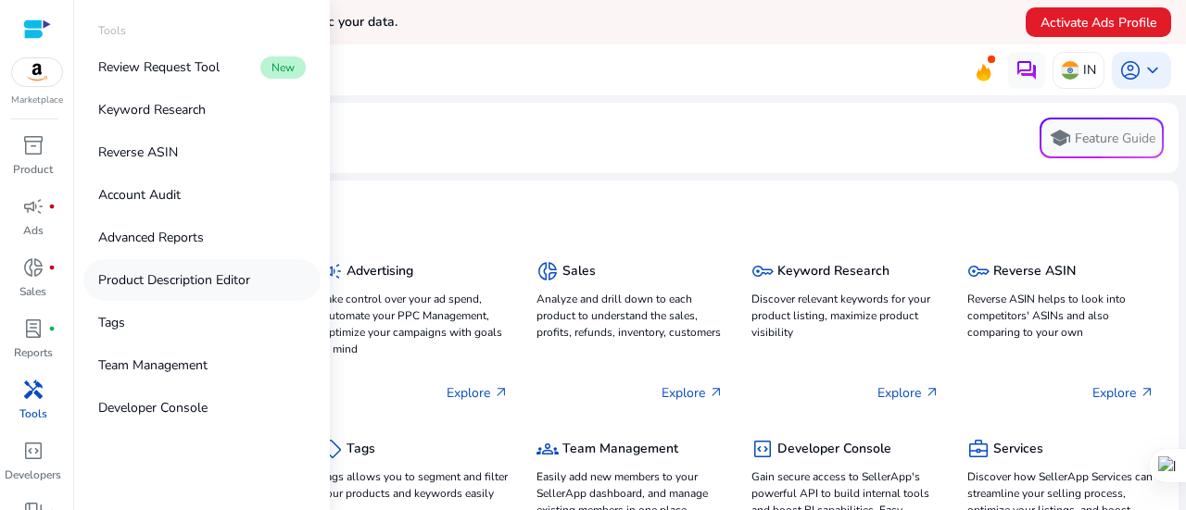
click at [202, 277] on p "Product Description Editor" at bounding box center [174, 279] width 152 height 19
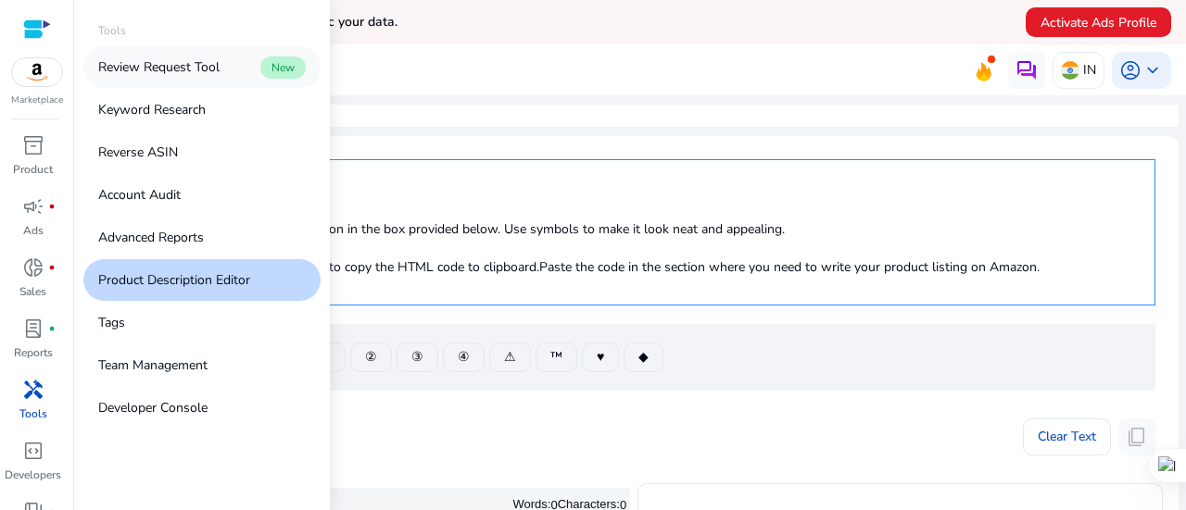
click at [184, 60] on p "Review Request Tool" at bounding box center [158, 66] width 121 height 19
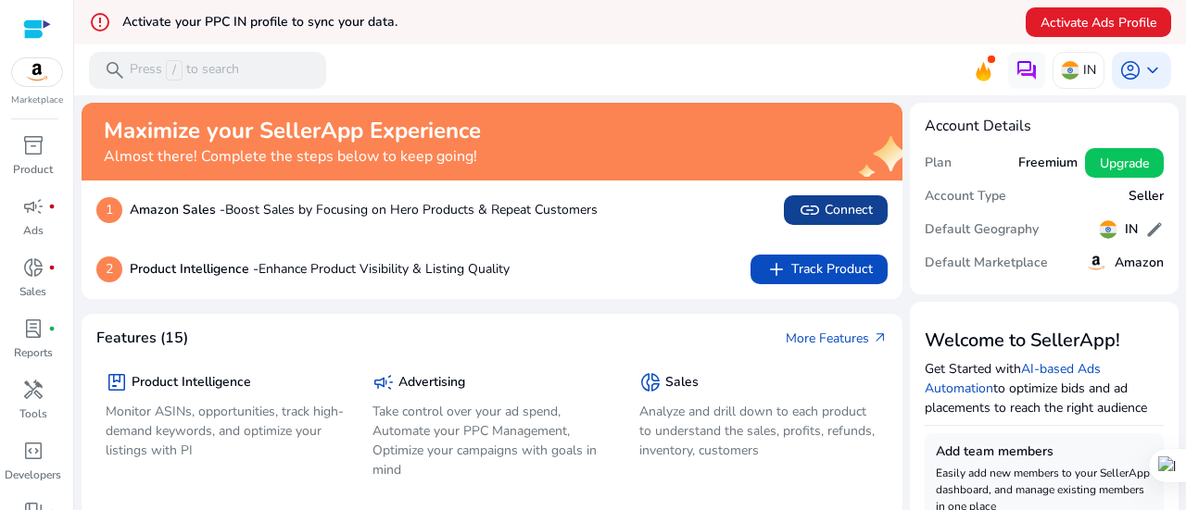
click at [843, 212] on span "link Connect" at bounding box center [835, 210] width 74 height 22
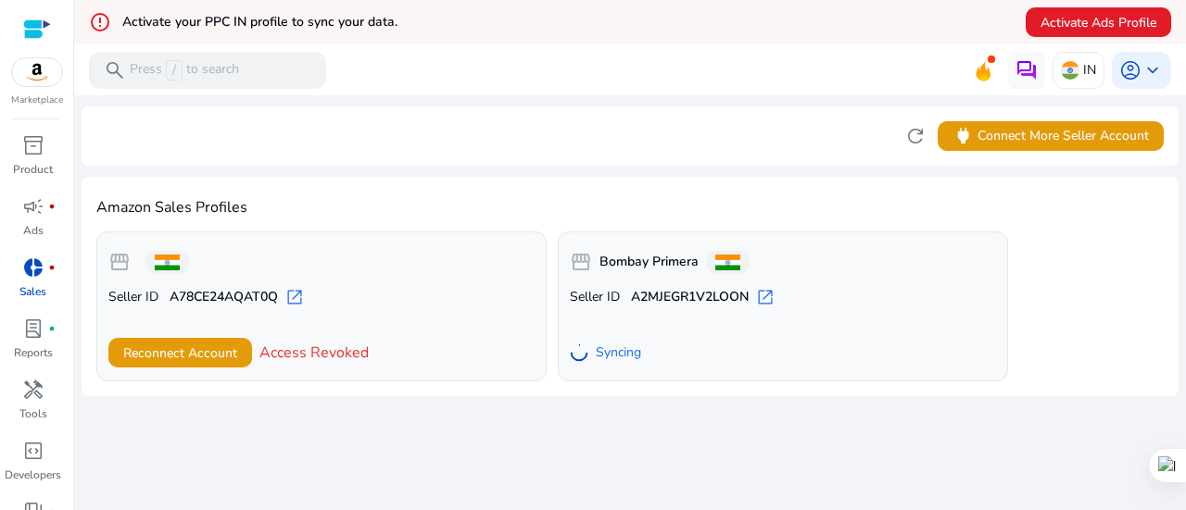
click at [413, 40] on div "error_outline Activate your PPC IN profile to sync your data. Activate Ads Prof…" at bounding box center [630, 22] width 1112 height 44
